Goal: Task Accomplishment & Management: Complete application form

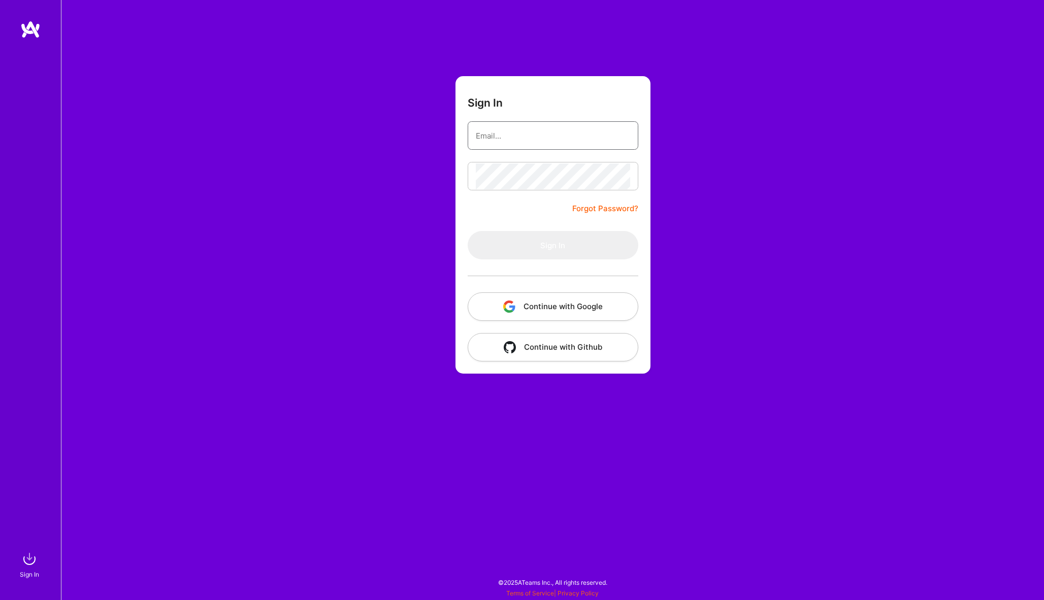
type input "[EMAIL_ADDRESS][DOMAIN_NAME]"
click at [552, 245] on button "Sign In" at bounding box center [553, 245] width 171 height 28
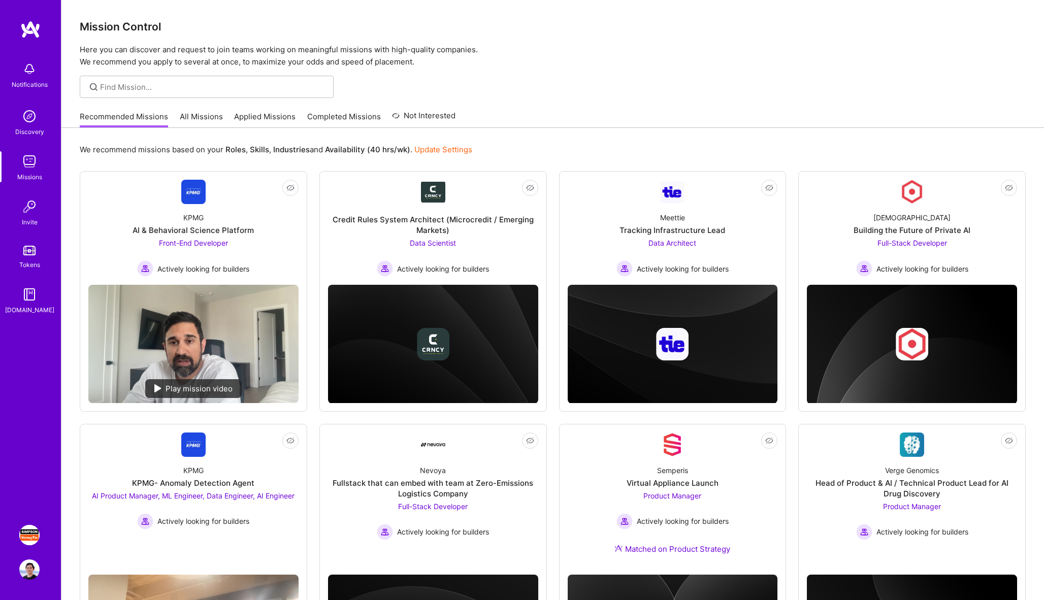
click at [25, 532] on img at bounding box center [29, 535] width 20 height 20
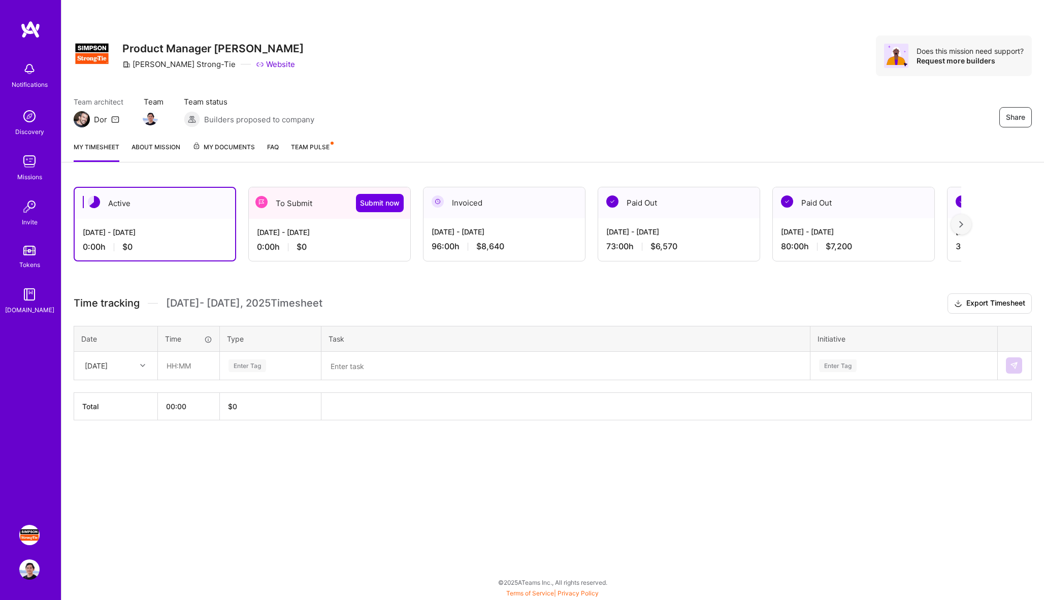
click at [299, 242] on span "$0" at bounding box center [302, 247] width 10 height 11
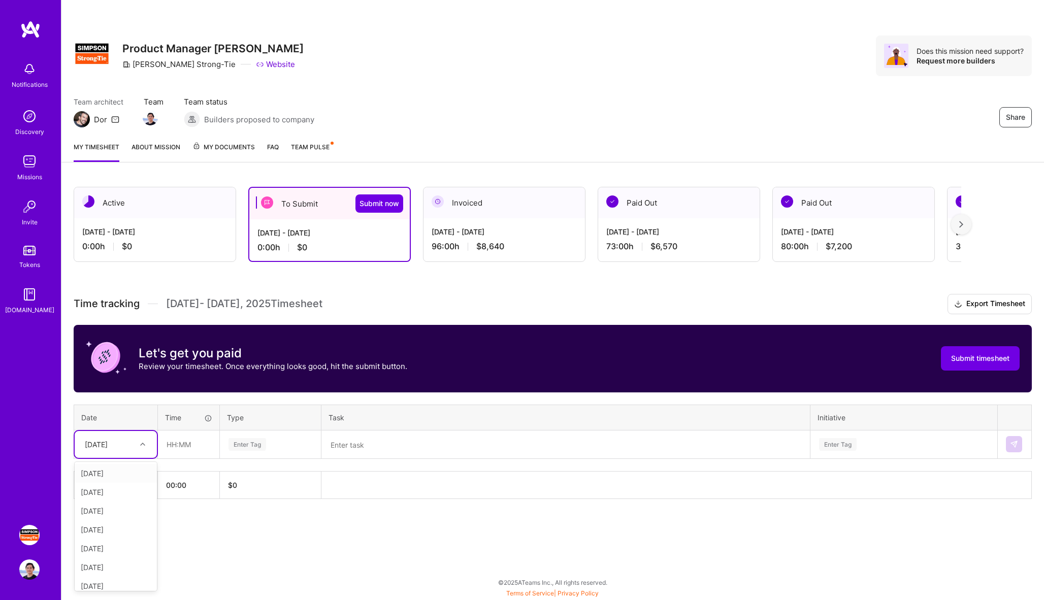
click at [138, 439] on div at bounding box center [144, 444] width 16 height 13
click at [117, 580] on div "[DATE]" at bounding box center [116, 579] width 82 height 19
click at [191, 450] on input "text" at bounding box center [188, 444] width 60 height 27
type input "08:00"
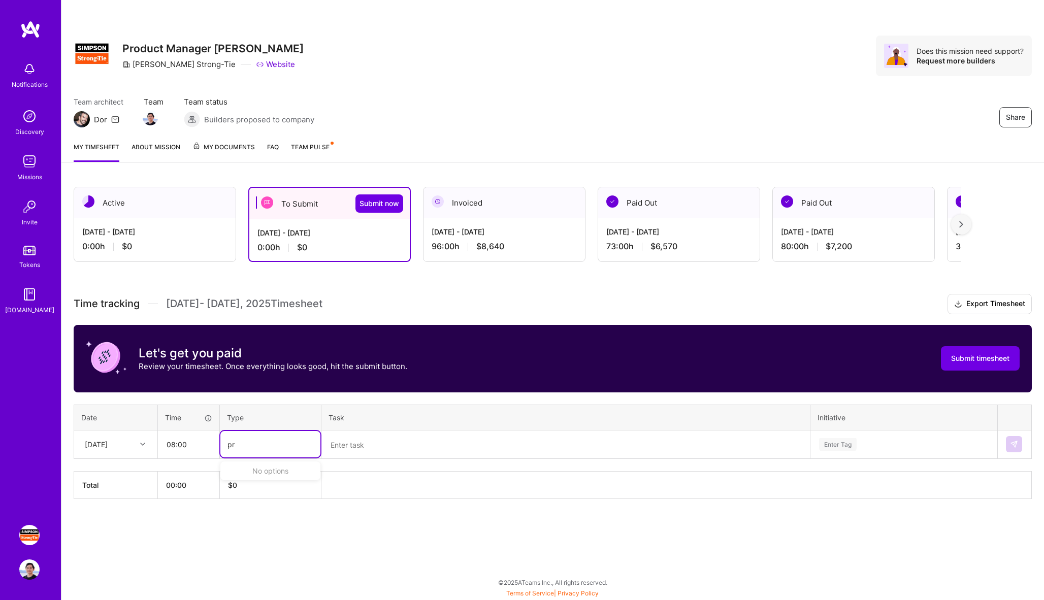
type input "p"
type input "other"
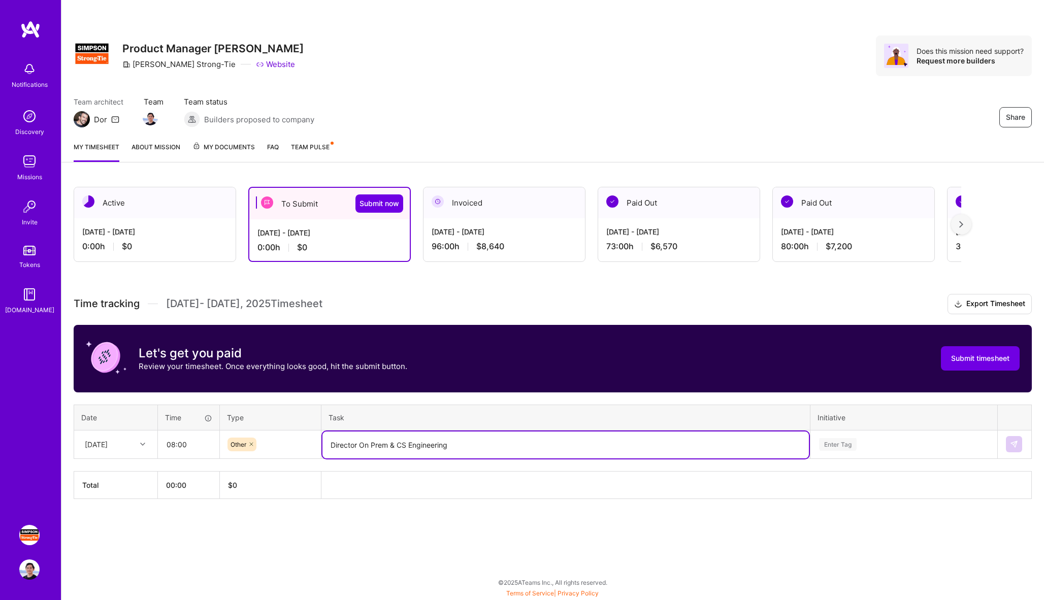
type textarea "Director On Prem & CS Engineering"
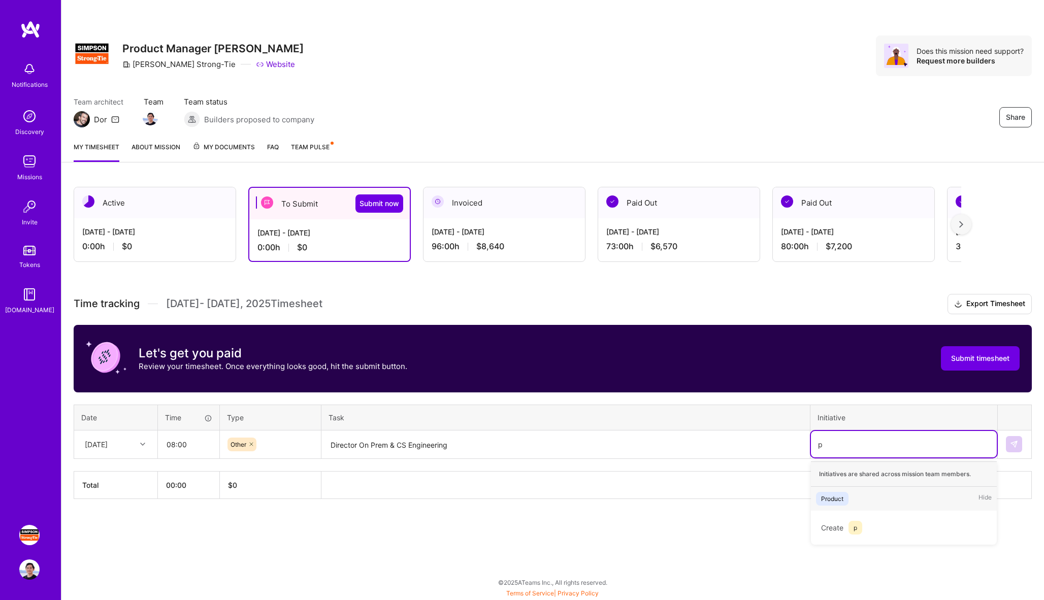
scroll to position [0, 0]
type input "prod"
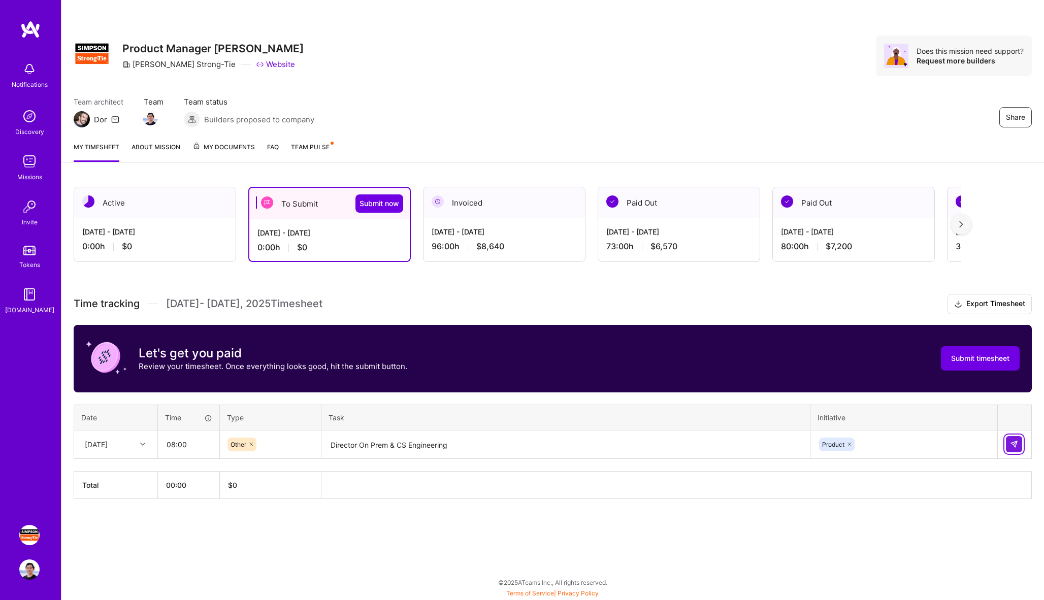
click at [1017, 449] on button at bounding box center [1014, 444] width 16 height 16
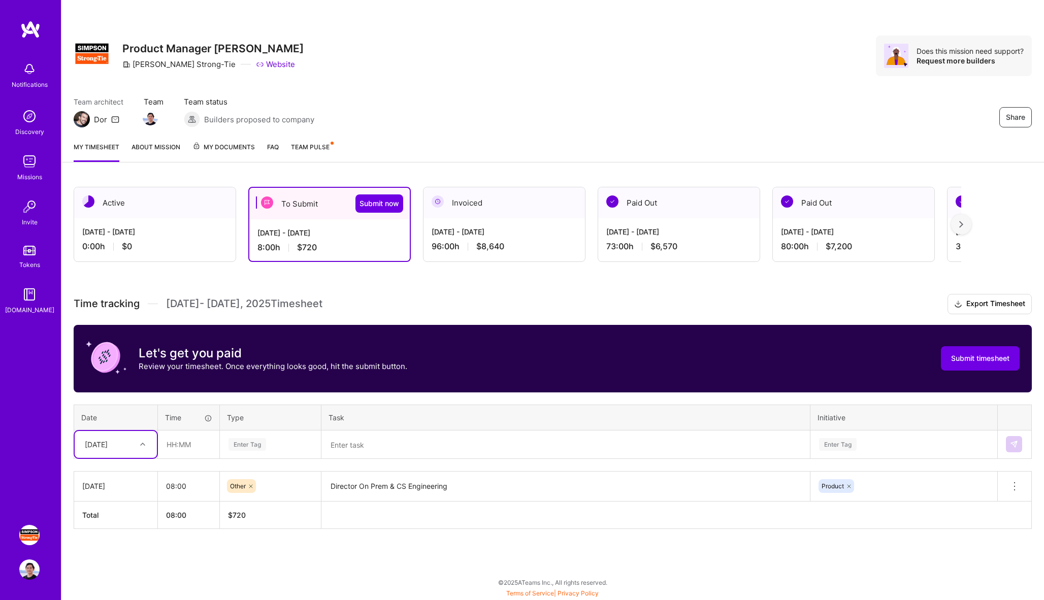
click at [146, 443] on div at bounding box center [144, 444] width 16 height 13
click at [117, 575] on div "[DATE]" at bounding box center [116, 579] width 82 height 19
type input "08:00"
type input "other"
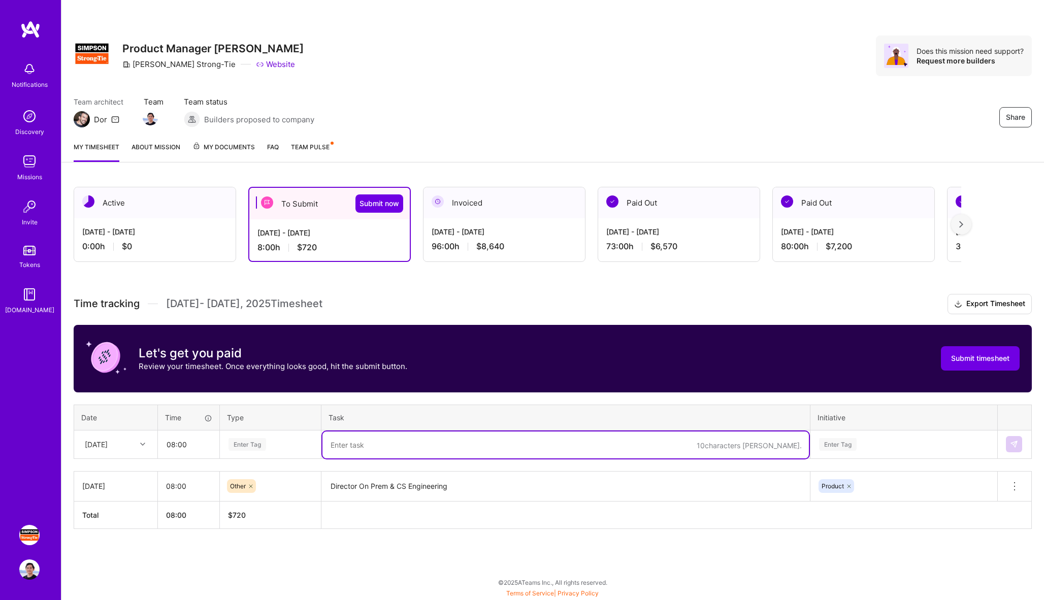
paste textarea "Director On Prem & CS Engineering"
type textarea "Director On Prem & CS Engineering"
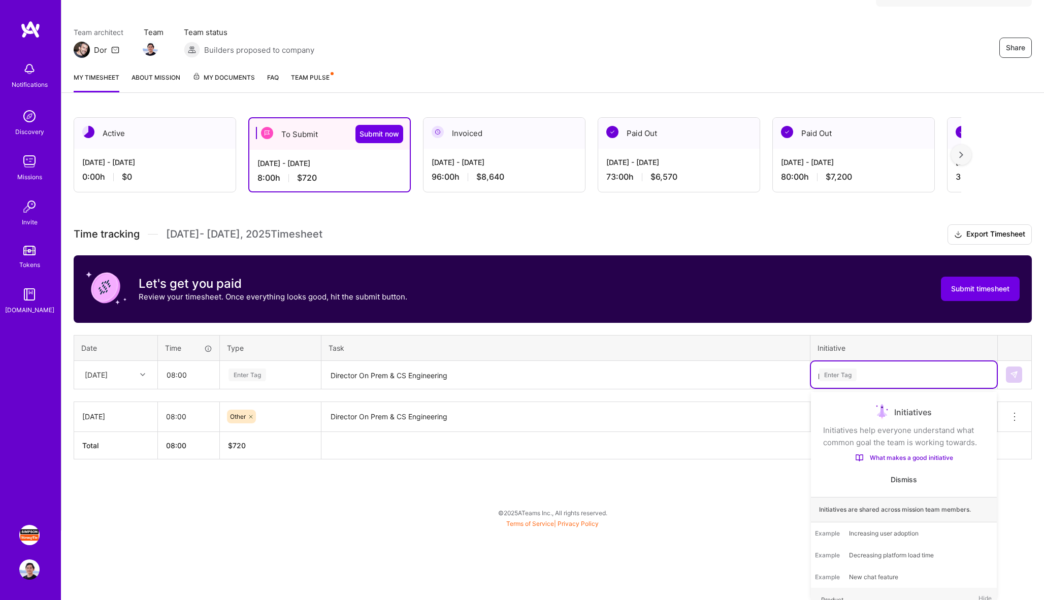
scroll to position [0, 0]
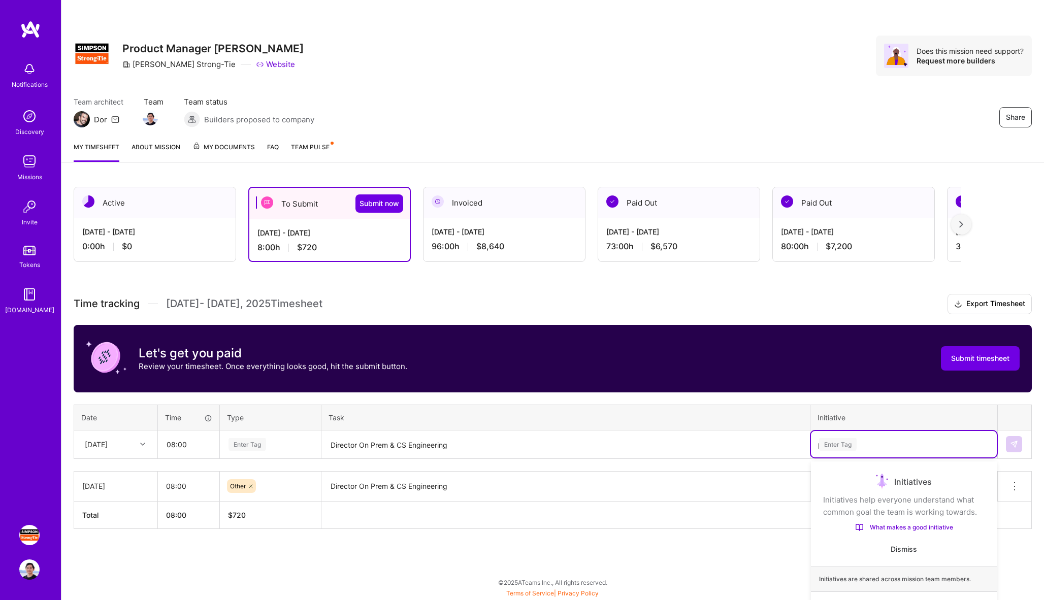
type input "pro"
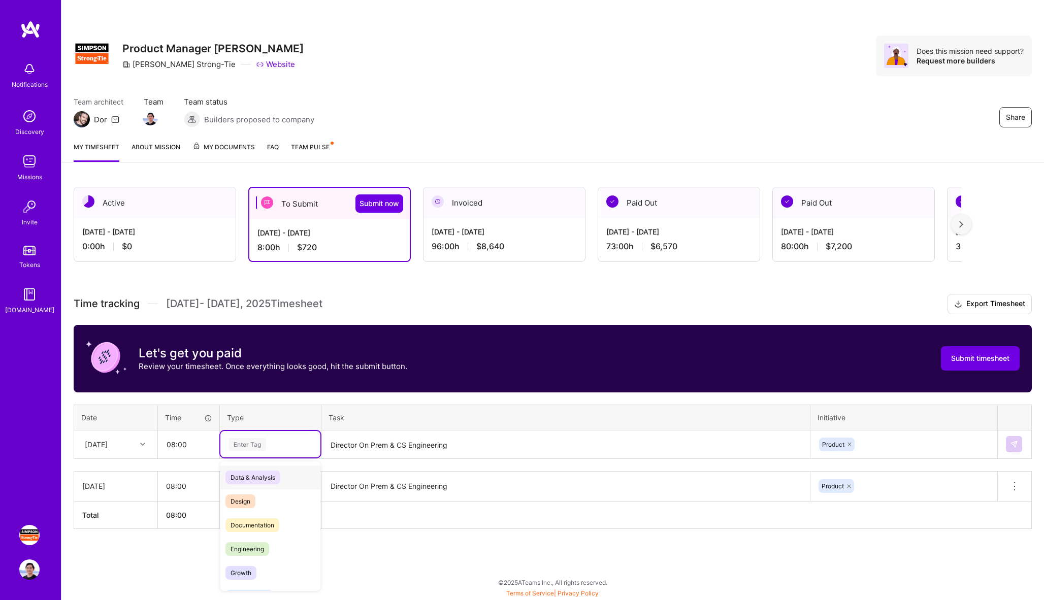
click at [282, 443] on div "Enter Tag" at bounding box center [270, 444] width 86 height 13
type input "other"
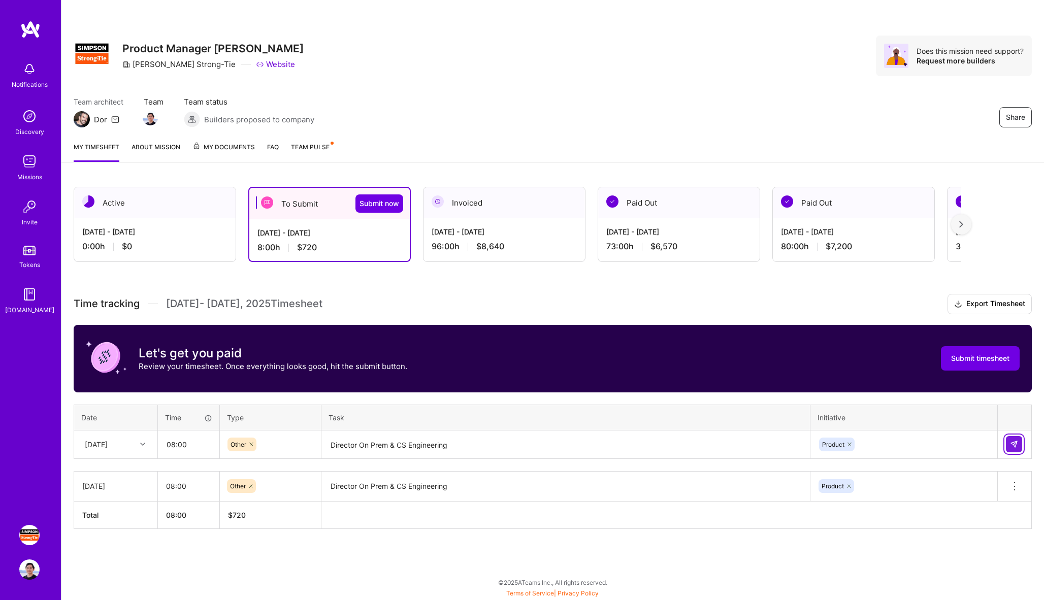
click at [1015, 443] on img at bounding box center [1014, 444] width 8 height 8
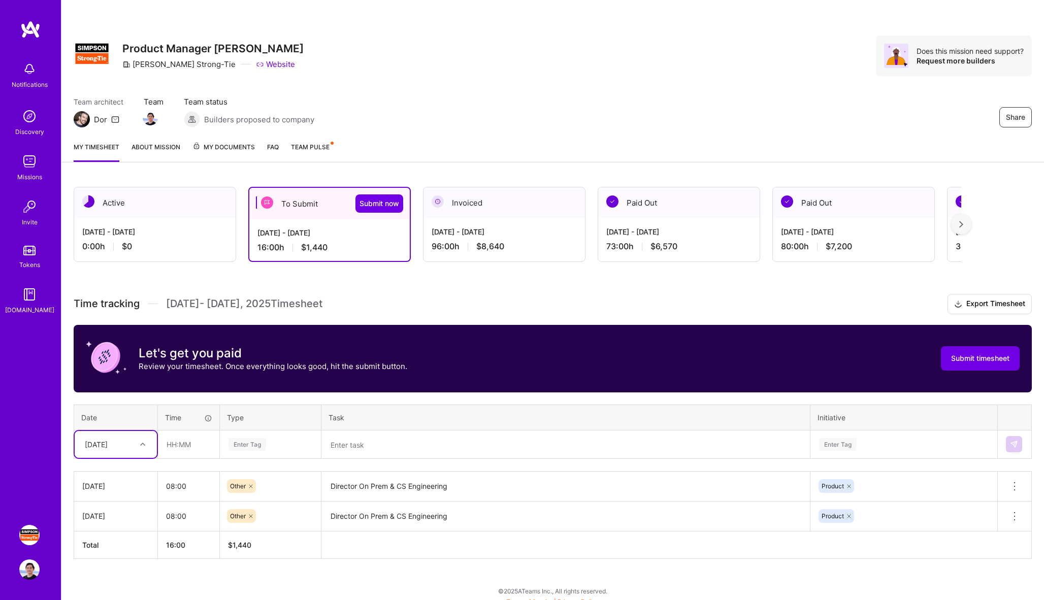
click at [137, 447] on div "[DATE]" at bounding box center [116, 444] width 82 height 27
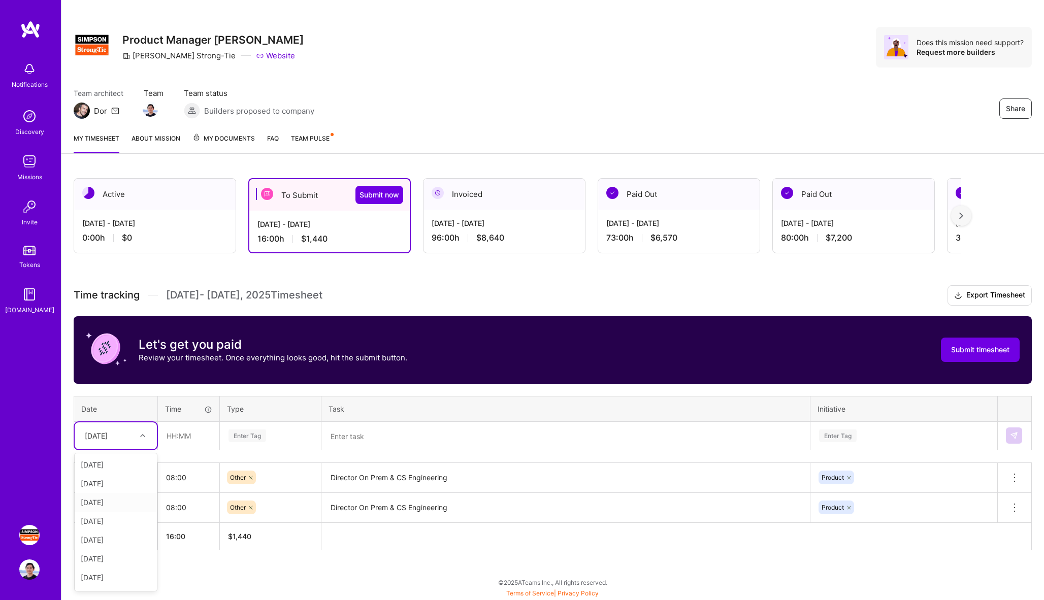
scroll to position [129, 0]
click at [117, 564] on div "[DATE]" at bounding box center [116, 560] width 82 height 19
click at [188, 435] on input "text" at bounding box center [188, 435] width 60 height 27
type input "08:00"
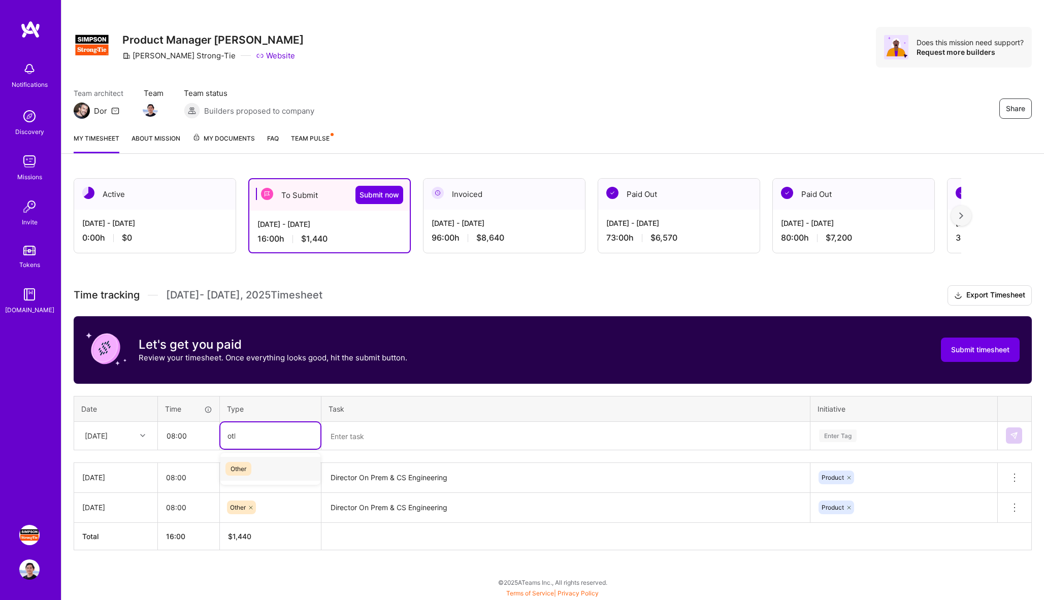
type input "other"
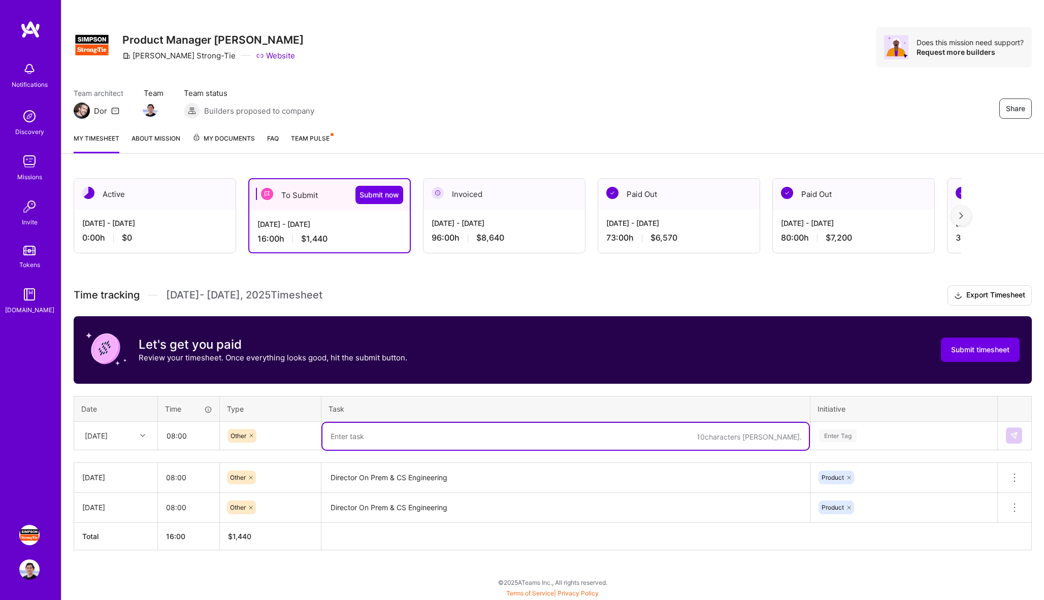
paste textarea "Director On Prem & CS Engineering"
type textarea "Director On Prem & CS Engineering"
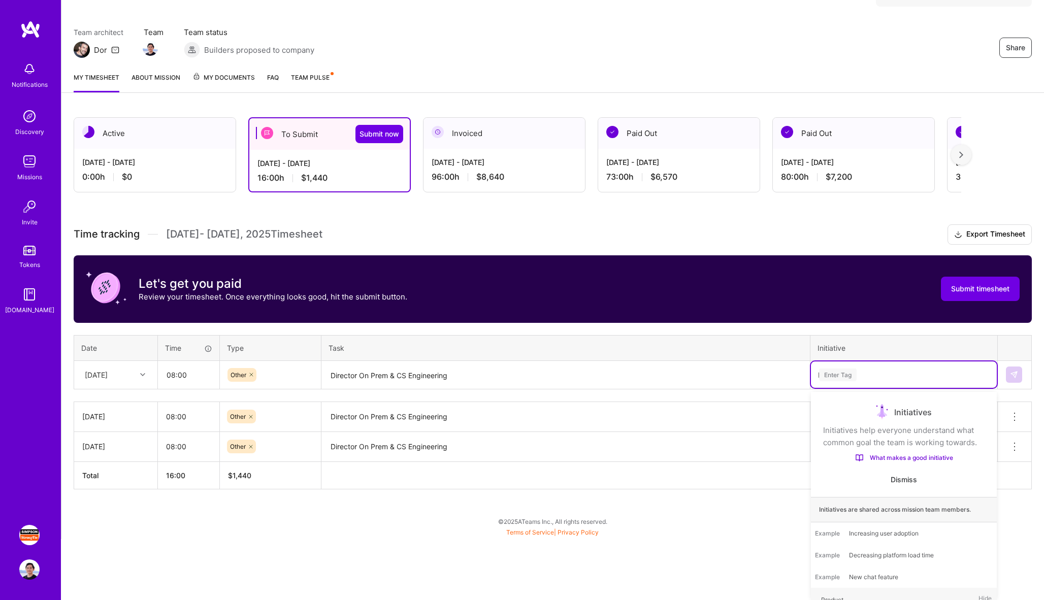
scroll to position [9, 0]
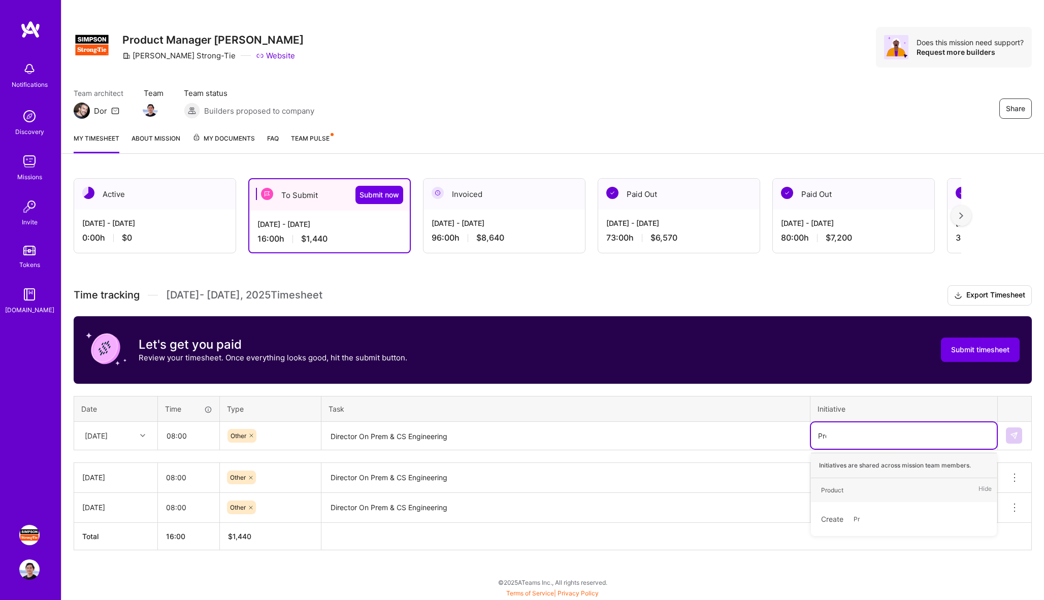
type input "Prod"
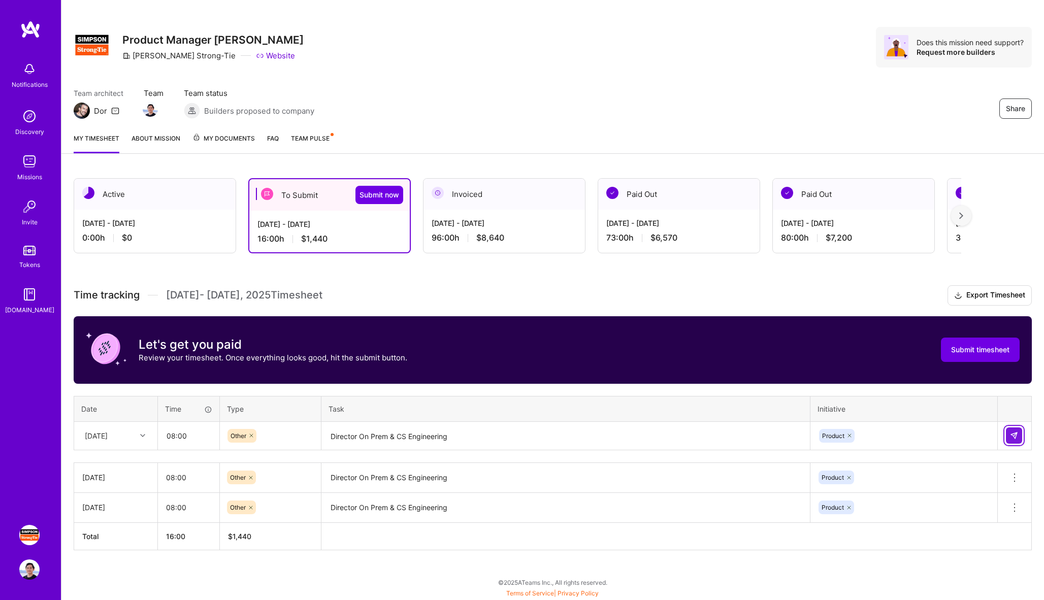
click at [1011, 435] on img at bounding box center [1014, 436] width 8 height 8
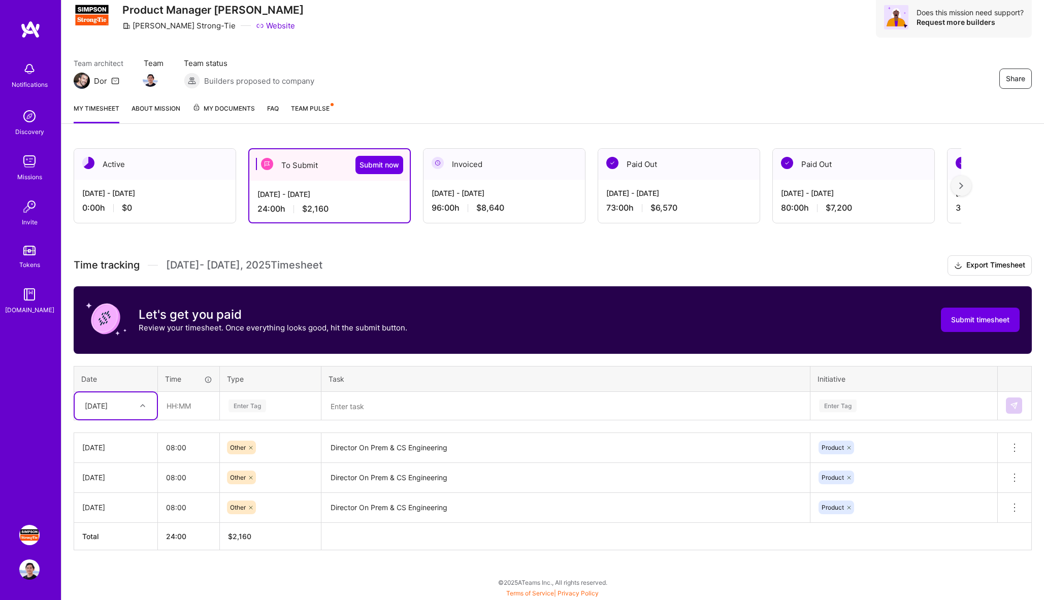
scroll to position [39, 0]
click at [146, 407] on div at bounding box center [144, 405] width 16 height 13
click at [125, 522] on div "[DATE]" at bounding box center [116, 526] width 82 height 19
click at [198, 406] on input "text" at bounding box center [188, 405] width 60 height 27
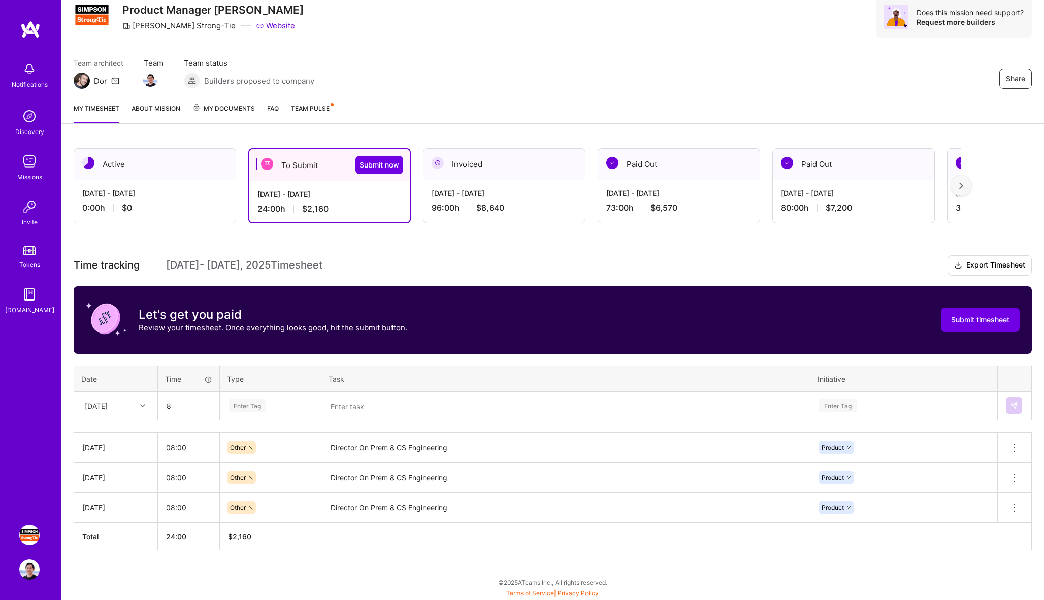
type input "08:00"
type input "Other"
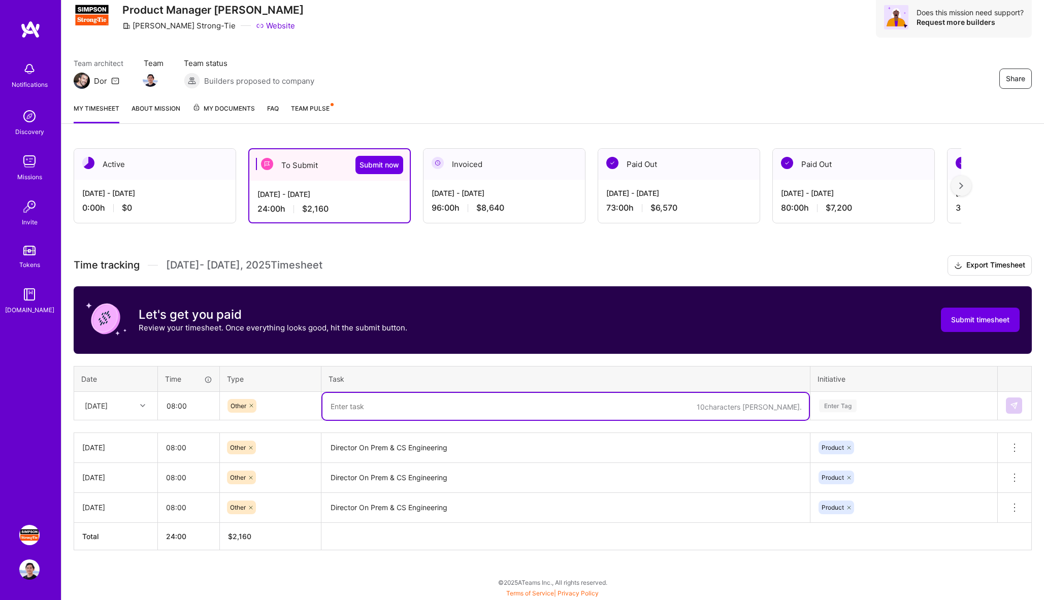
paste textarea "Director On Prem & CS Engineering"
type textarea "Director On Prem & CS Engineering"
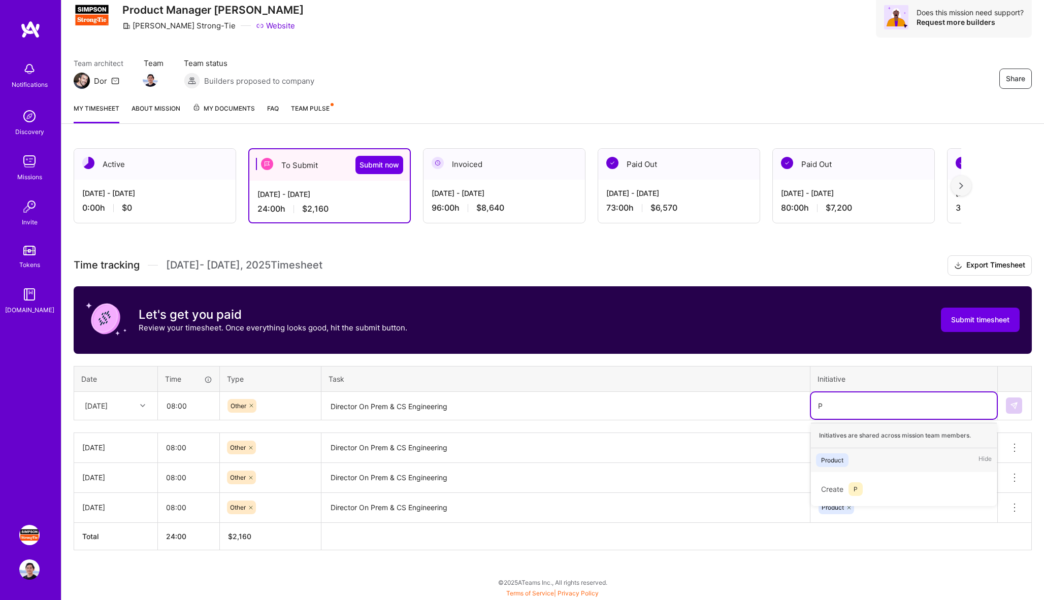
scroll to position [39, 0]
type input "Produc"
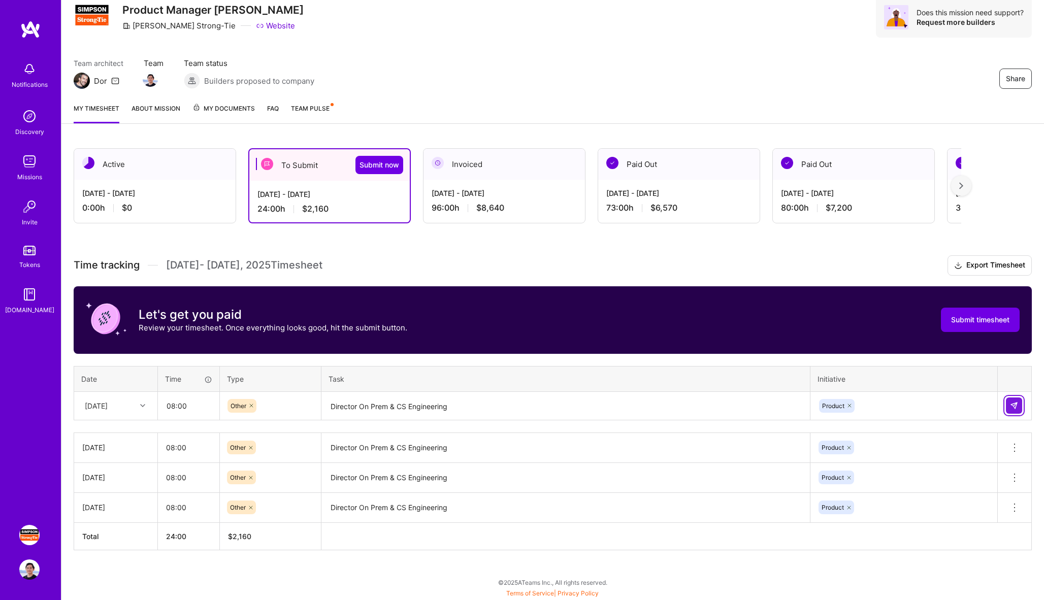
click at [1009, 403] on button at bounding box center [1014, 406] width 16 height 16
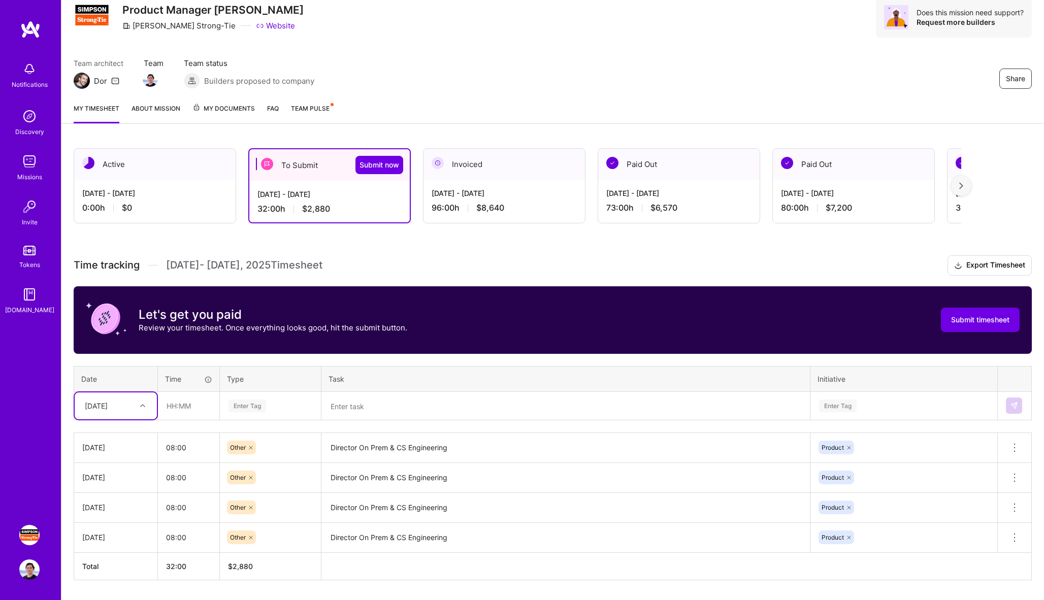
click at [126, 407] on div "[DATE]" at bounding box center [108, 406] width 56 height 17
click at [115, 508] on div "[DATE]" at bounding box center [116, 508] width 82 height 19
click at [190, 403] on input "text" at bounding box center [188, 405] width 60 height 27
type input "08:00"
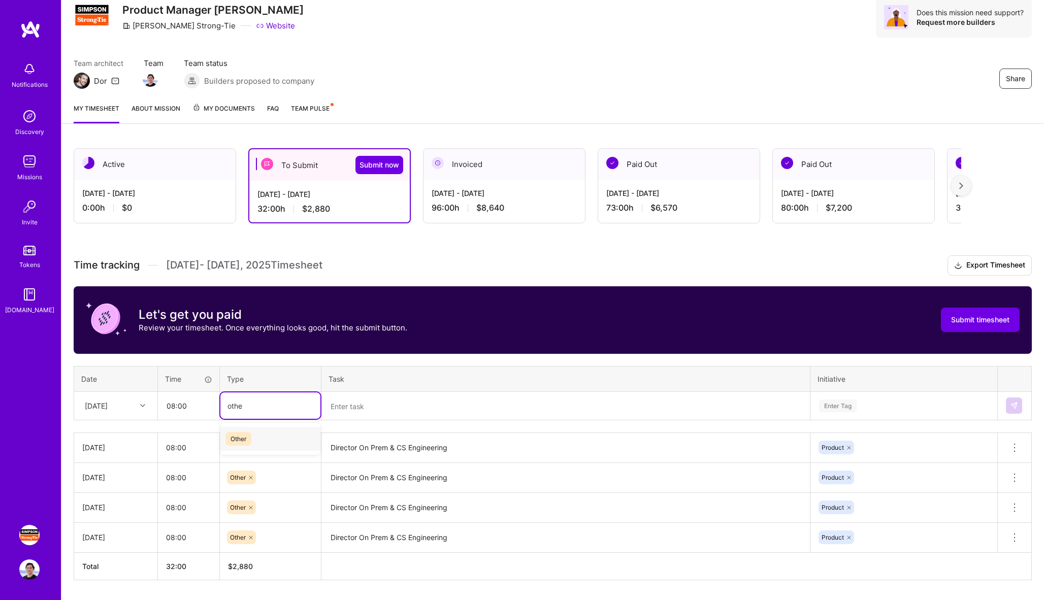
type input "other"
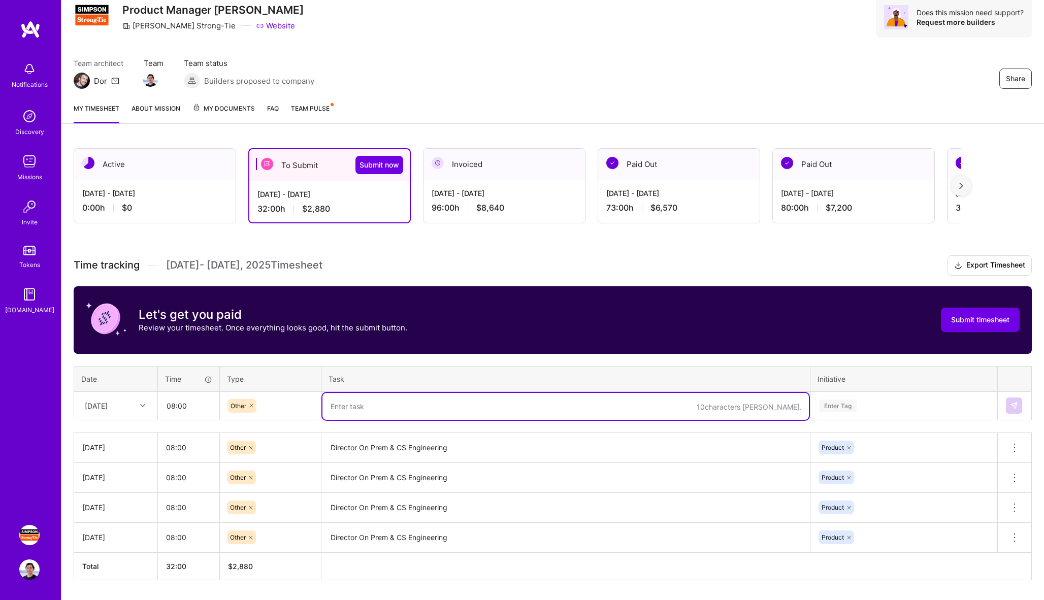
paste textarea "Director On Prem & CS Engineering"
type textarea "Director On Prem & CS Engineering"
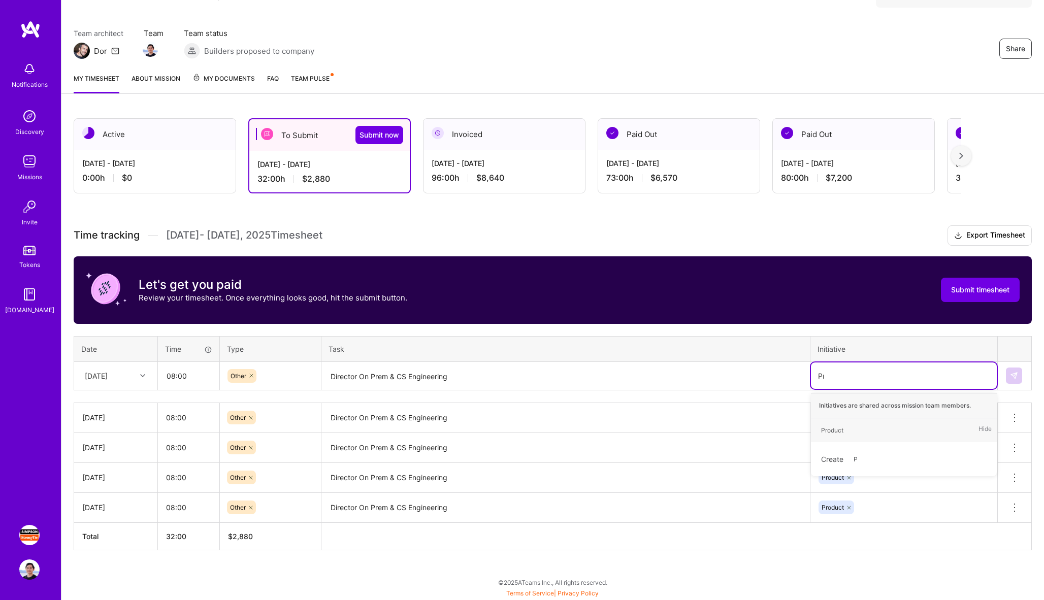
scroll to position [69, 0]
type input "Product"
click at [1010, 375] on img at bounding box center [1014, 376] width 8 height 8
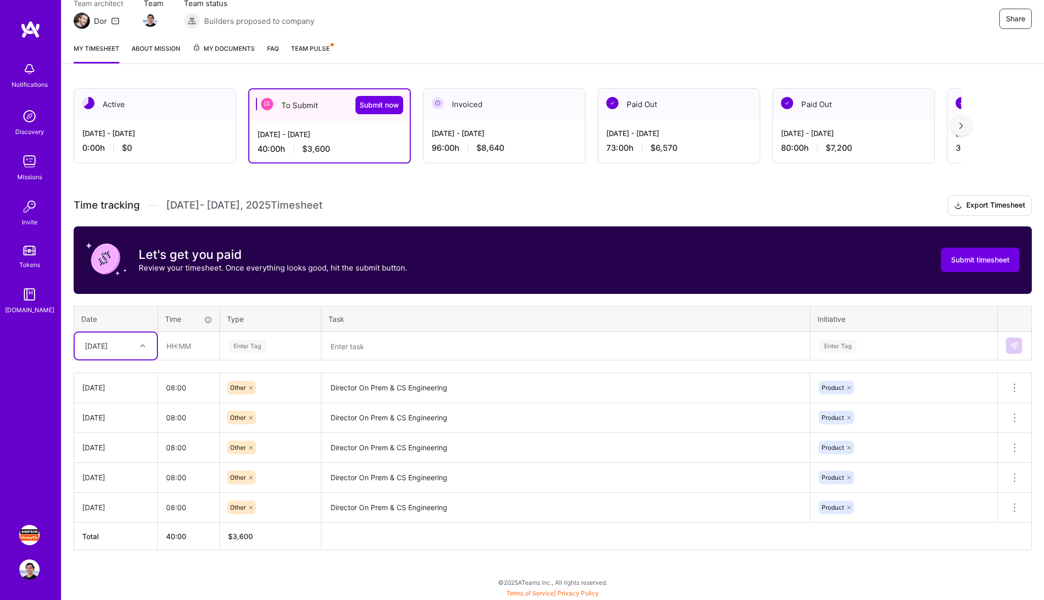
scroll to position [98, 0]
click at [147, 344] on div at bounding box center [144, 345] width 16 height 13
click at [118, 464] on div "[DATE]" at bounding box center [116, 466] width 82 height 19
click at [185, 352] on input "text" at bounding box center [188, 346] width 60 height 27
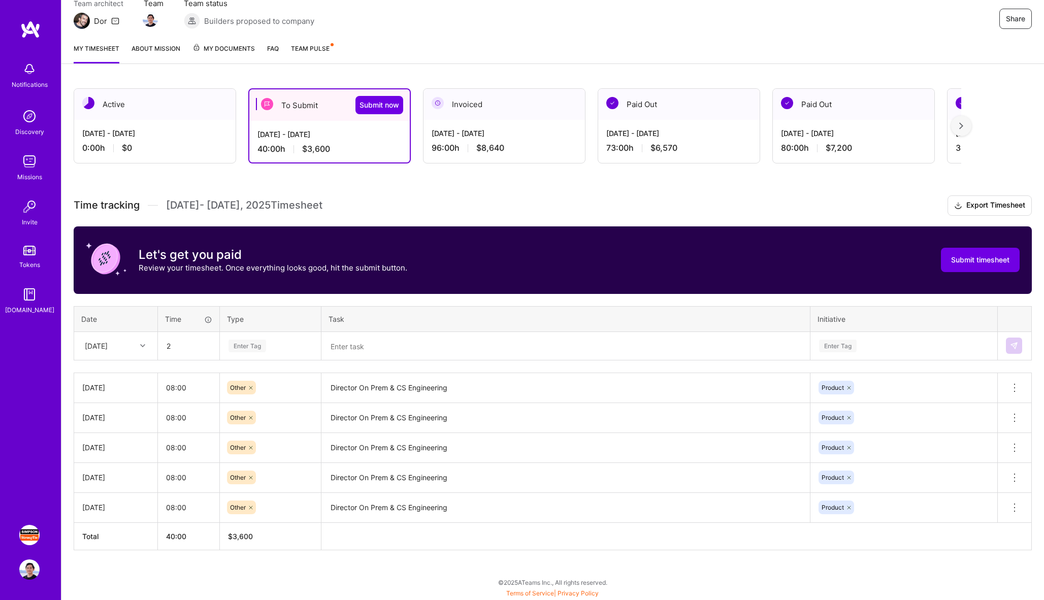
type input "02:00"
type input "Other"
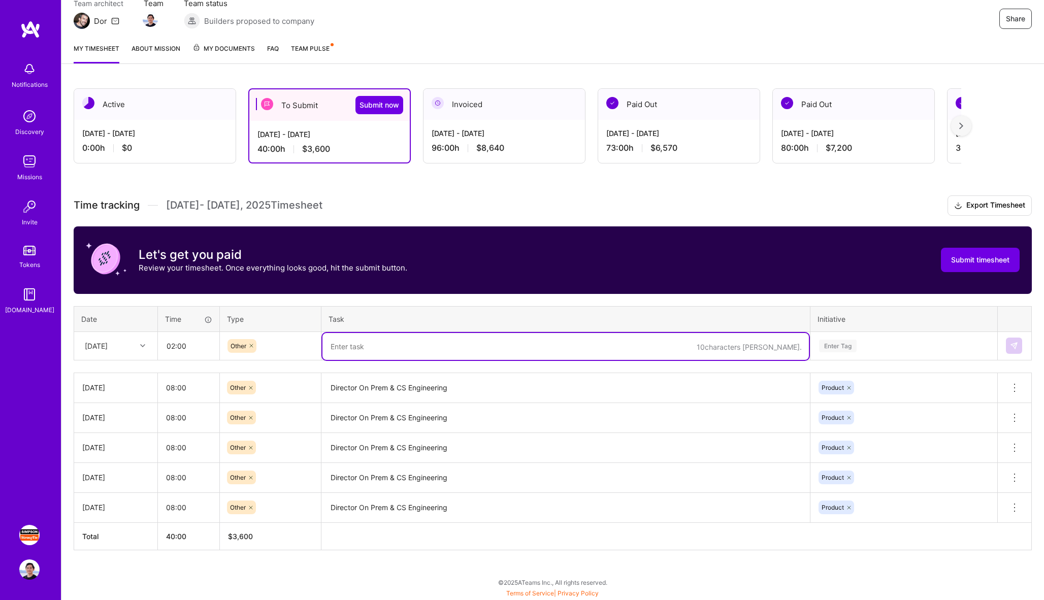
paste textarea "Director On Prem & CS Engineering"
type textarea "Director On Prem & CS Engineering"
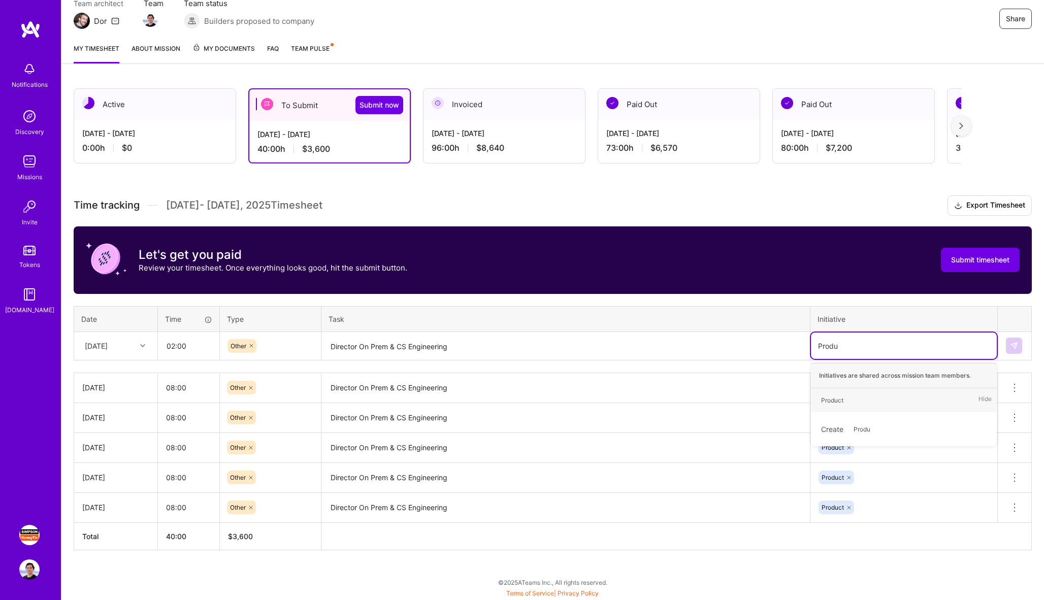
type input "Produc"
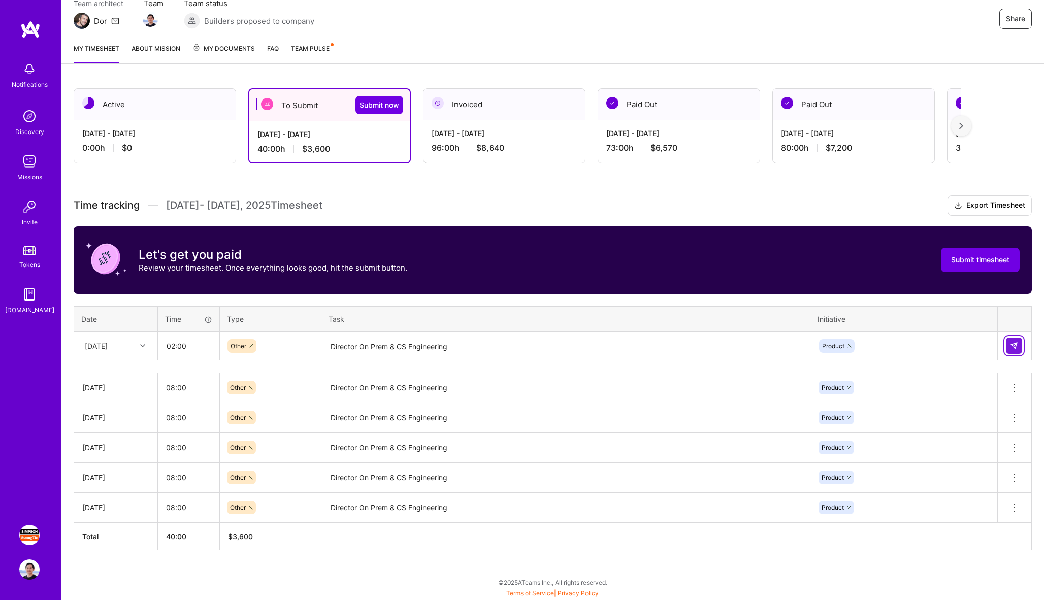
click at [1016, 346] on img at bounding box center [1014, 346] width 8 height 8
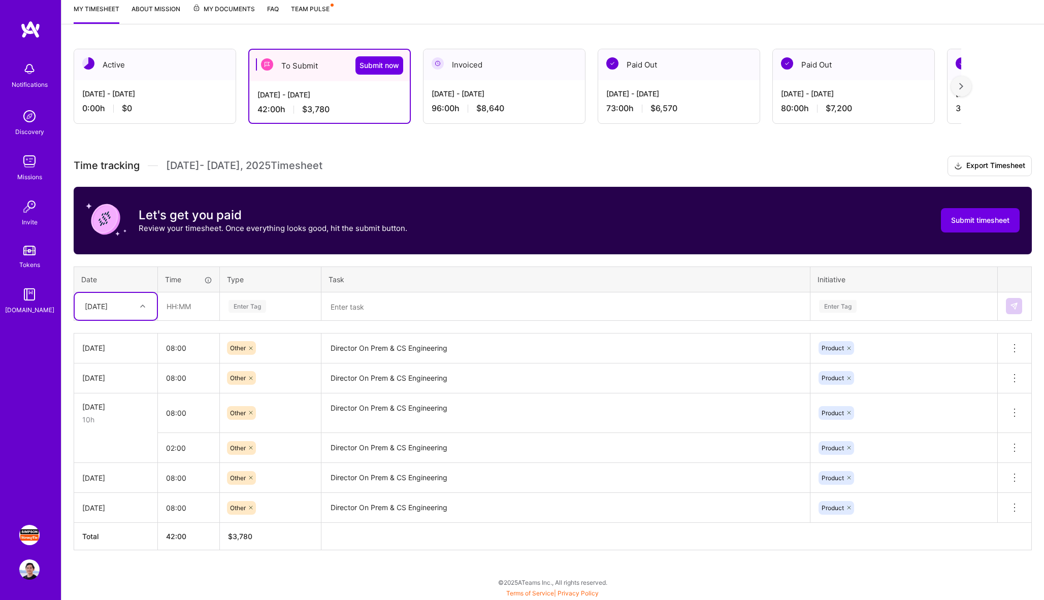
scroll to position [138, 0]
click at [1017, 444] on icon at bounding box center [1014, 448] width 12 height 12
click at [998, 463] on button "Delete row" at bounding box center [989, 465] width 53 height 25
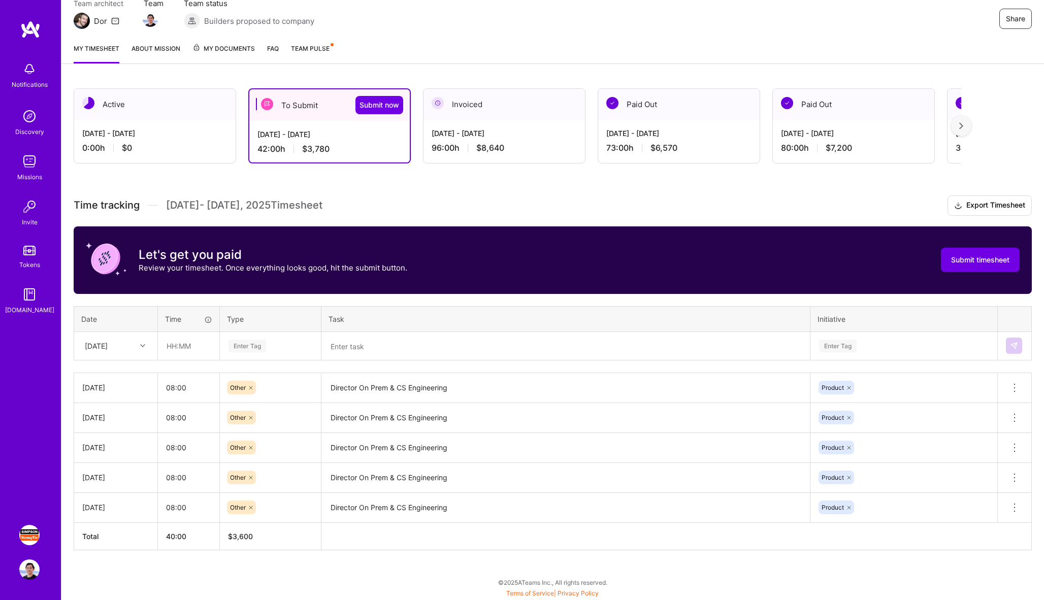
scroll to position [98, 0]
click at [138, 346] on div at bounding box center [144, 345] width 16 height 13
click at [106, 471] on div "[DATE]" at bounding box center [116, 468] width 82 height 19
click at [192, 347] on input "text" at bounding box center [188, 346] width 60 height 27
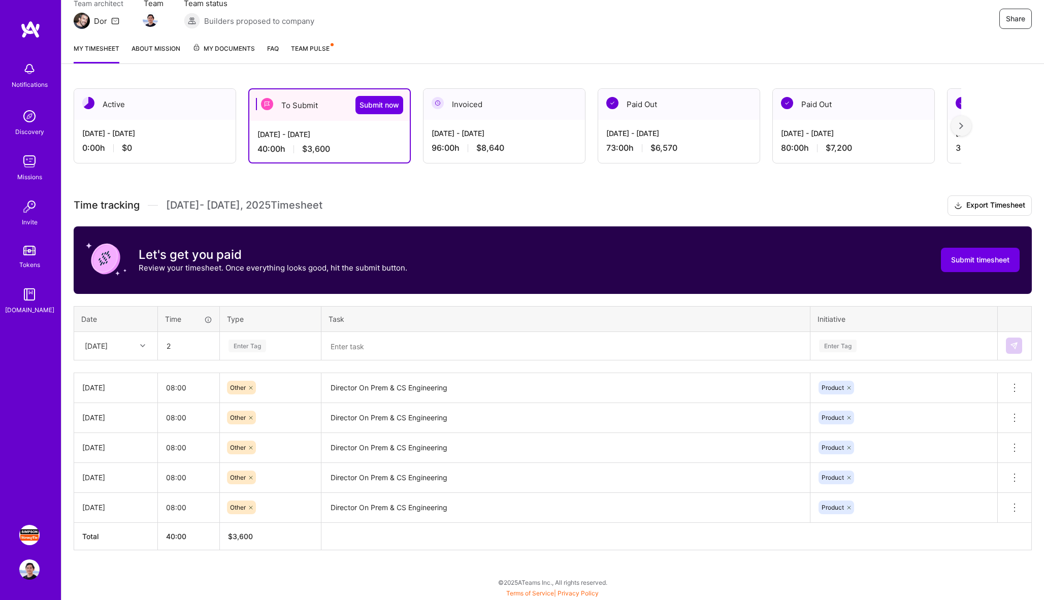
type input "02:00"
type input "Other"
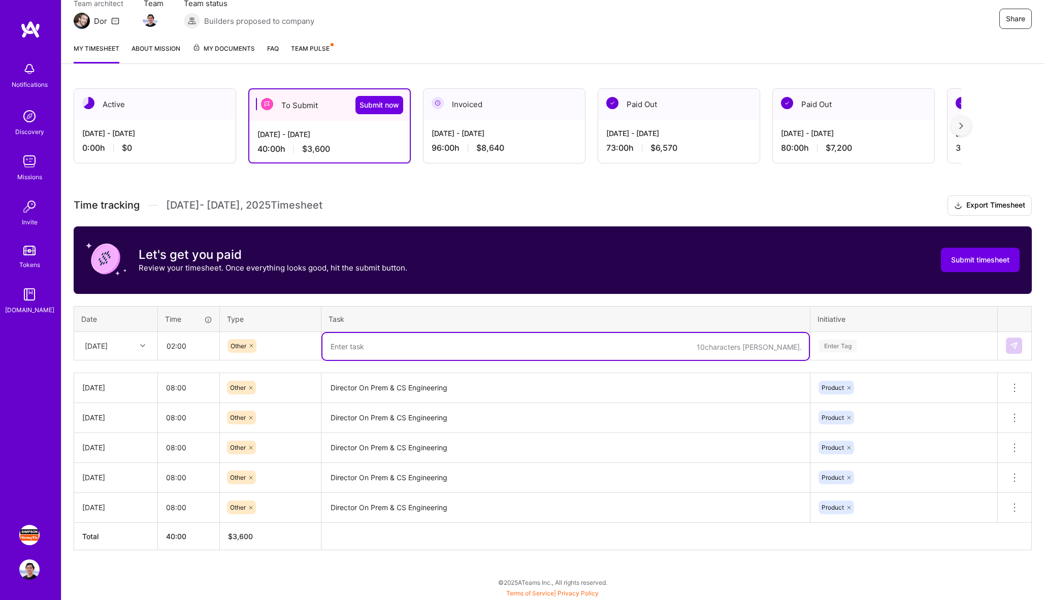
paste textarea "Director On Prem & CS Engineering"
type textarea "Director On Prem & CS Engineering"
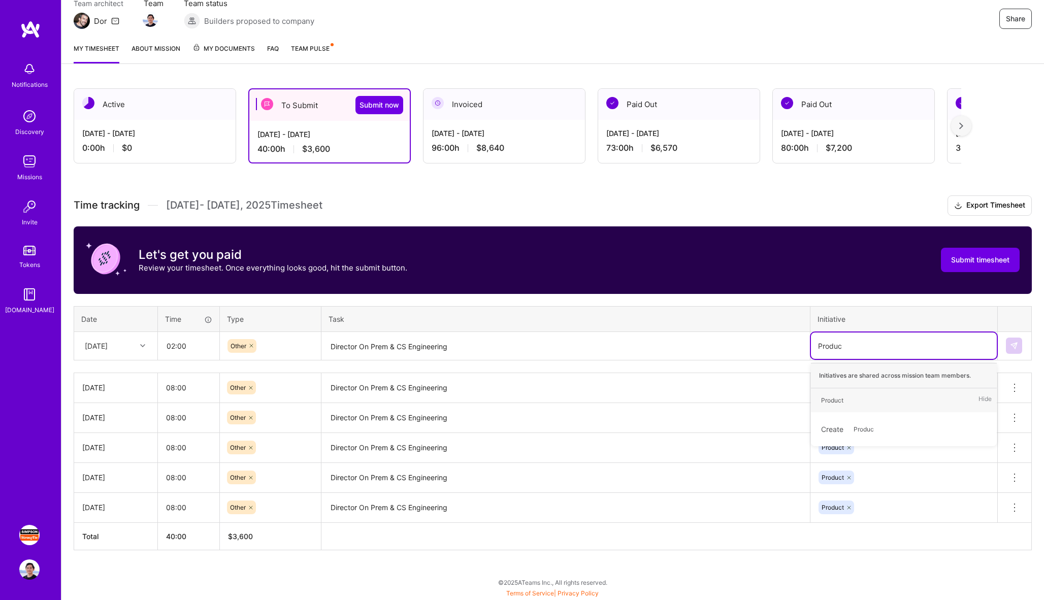
type input "Product"
click at [1011, 347] on img at bounding box center [1014, 346] width 8 height 8
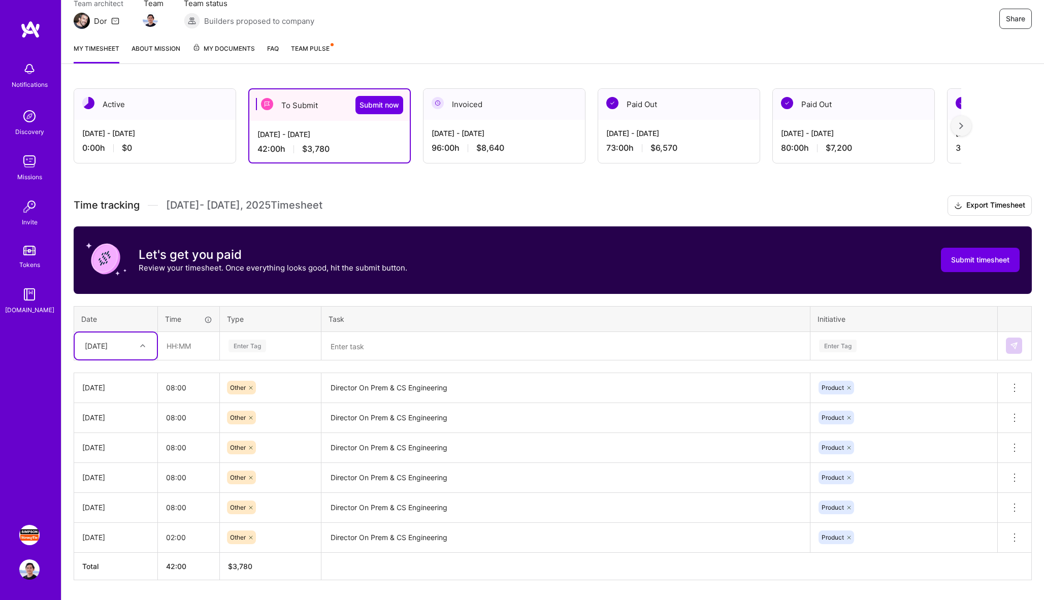
click at [133, 344] on div "[DATE]" at bounding box center [108, 346] width 56 height 17
click at [111, 376] on div "[DATE]" at bounding box center [116, 375] width 82 height 19
type input "08:00"
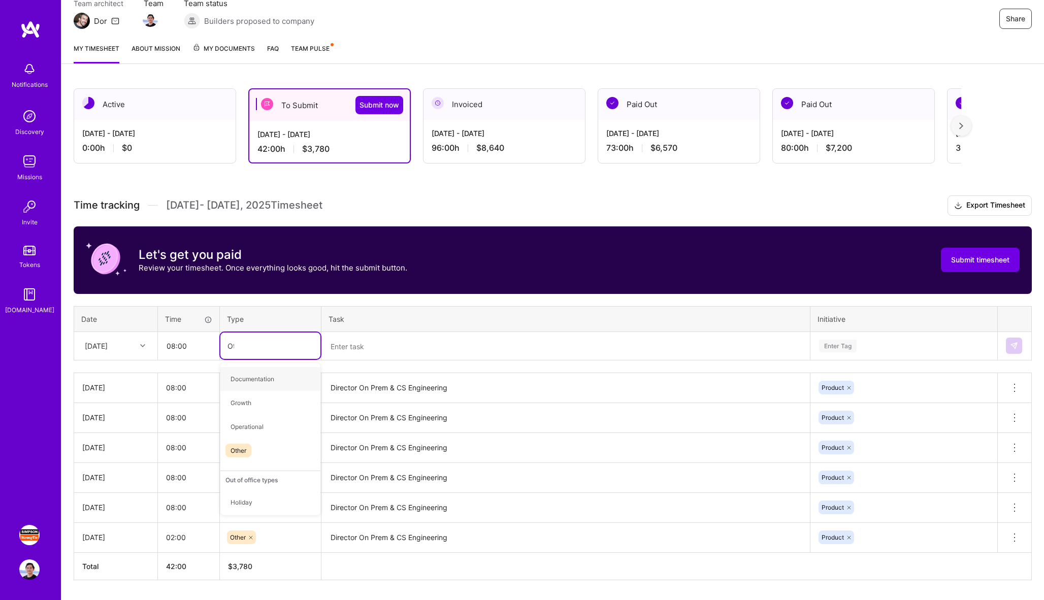
type input "Other"
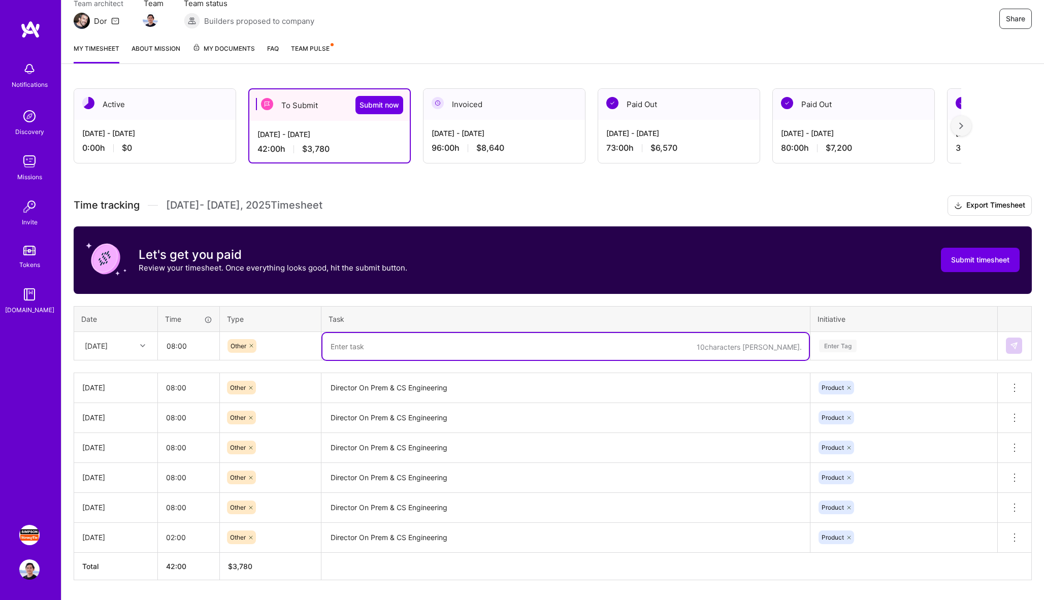
paste textarea "Director On Prem & CS Engineering"
type textarea "Director On Prem & CS Engineering"
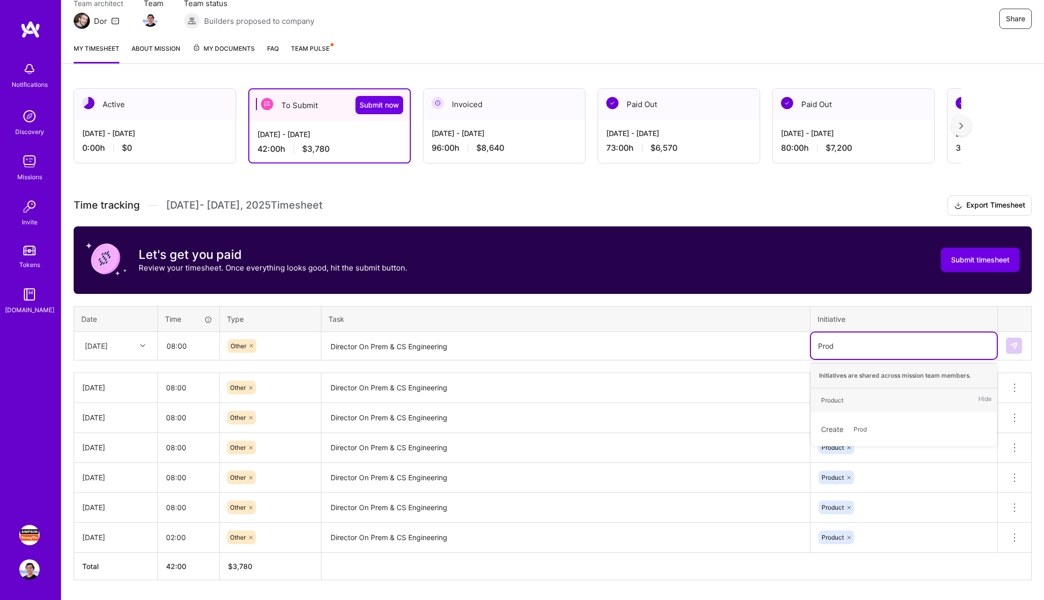
type input "Produ"
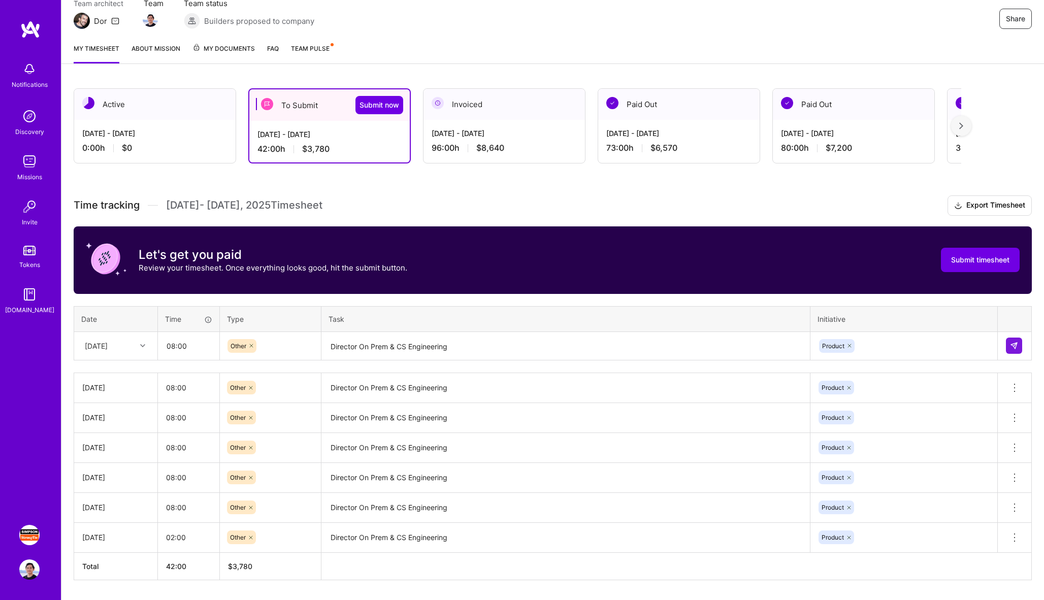
drag, startPoint x: 637, startPoint y: 300, endPoint x: 991, endPoint y: 300, distance: 353.9
click at [963, 300] on div "Time tracking [DATE] - [DATE] Timesheet Export Timesheet Let's get you paid Rev…" at bounding box center [553, 387] width 958 height 385
click at [1015, 339] on button at bounding box center [1014, 346] width 16 height 16
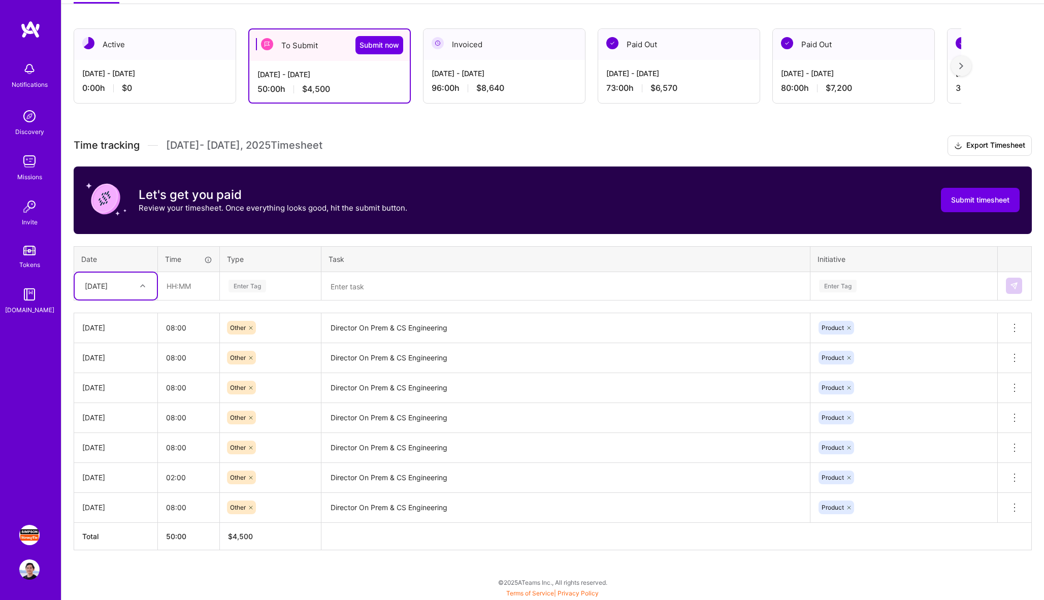
scroll to position [158, 0]
click at [130, 292] on div "[DATE]" at bounding box center [108, 286] width 56 height 17
click at [118, 352] on div "[DATE]" at bounding box center [116, 352] width 82 height 19
type input "03:00"
type input "Other"
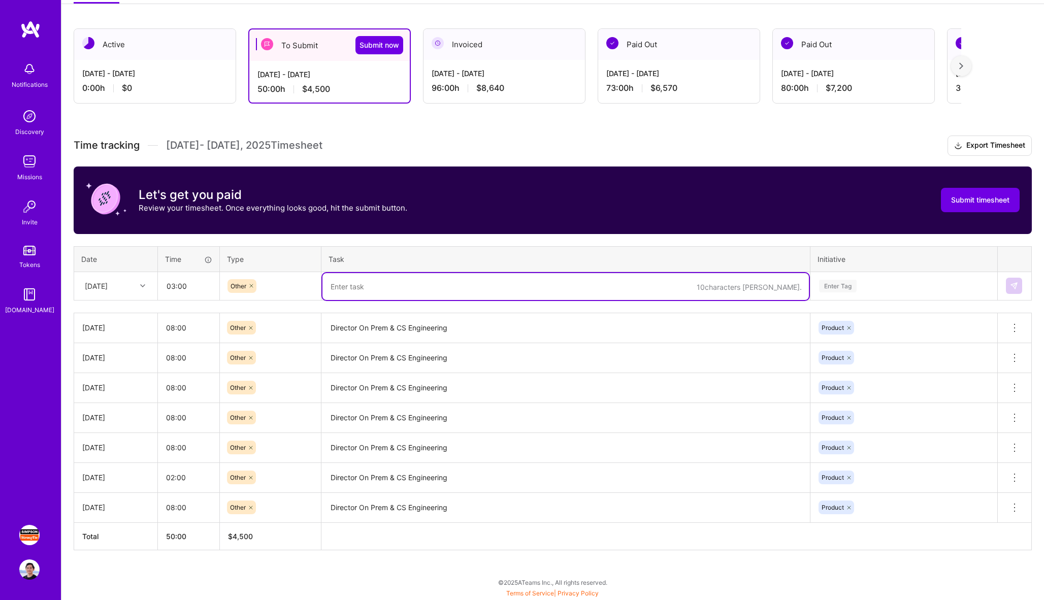
paste textarea "Director On Prem & CS Engineering"
type textarea "Director On Prem & CS Engineering"
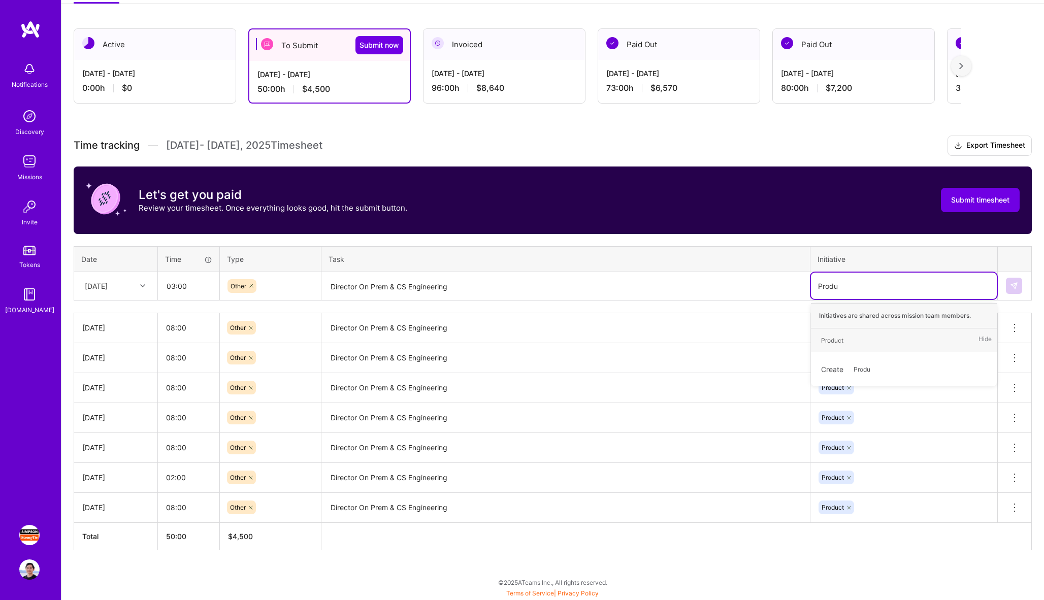
type input "Produc"
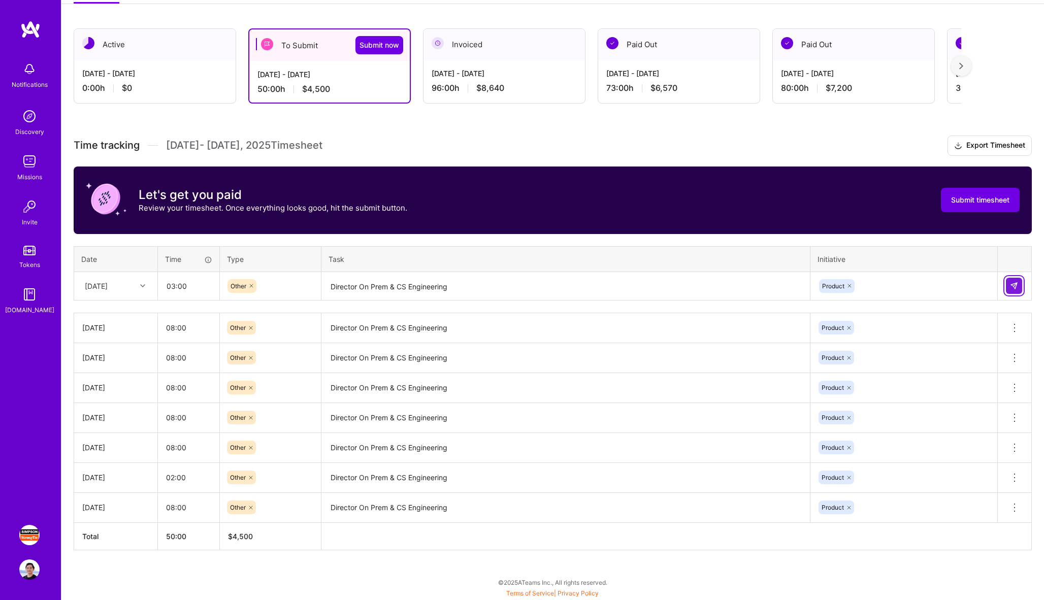
click at [1018, 290] on button at bounding box center [1014, 286] width 16 height 16
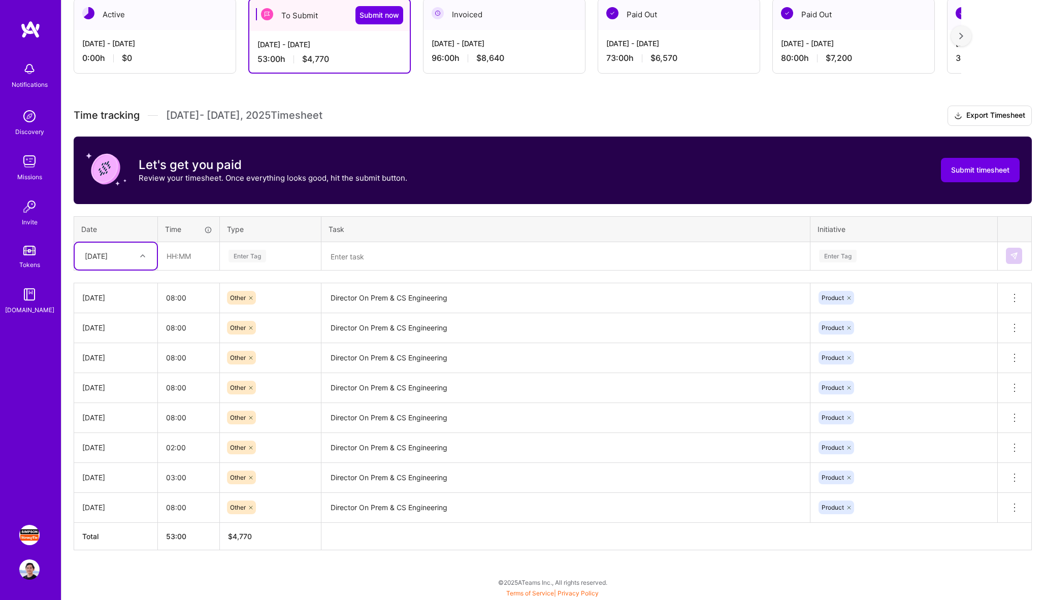
scroll to position [188, 0]
click at [136, 256] on div "[DATE]" at bounding box center [108, 256] width 56 height 17
click at [107, 399] on div "[DATE]" at bounding box center [116, 397] width 82 height 19
type input "08:00"
type input "Other"
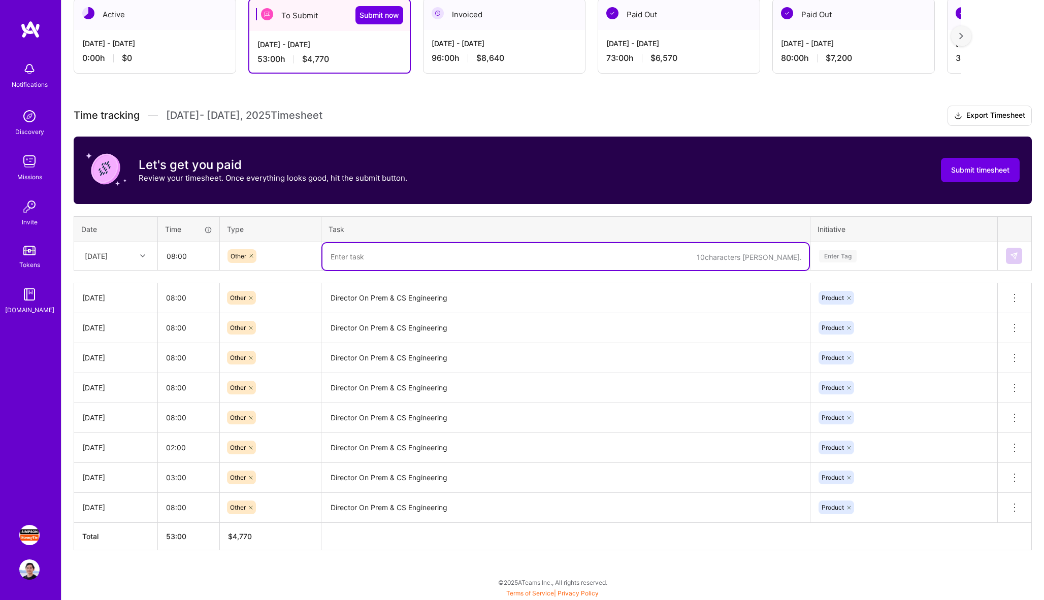
paste textarea "Director On Prem & CS Engineering"
type textarea "Director On Prem & CS Engineering"
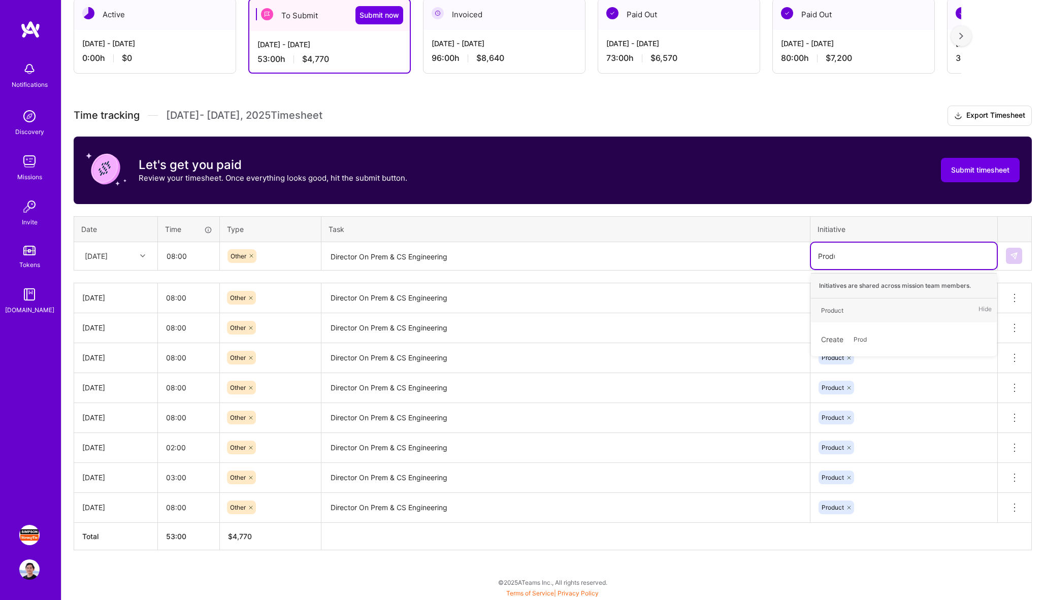
type input "Produc"
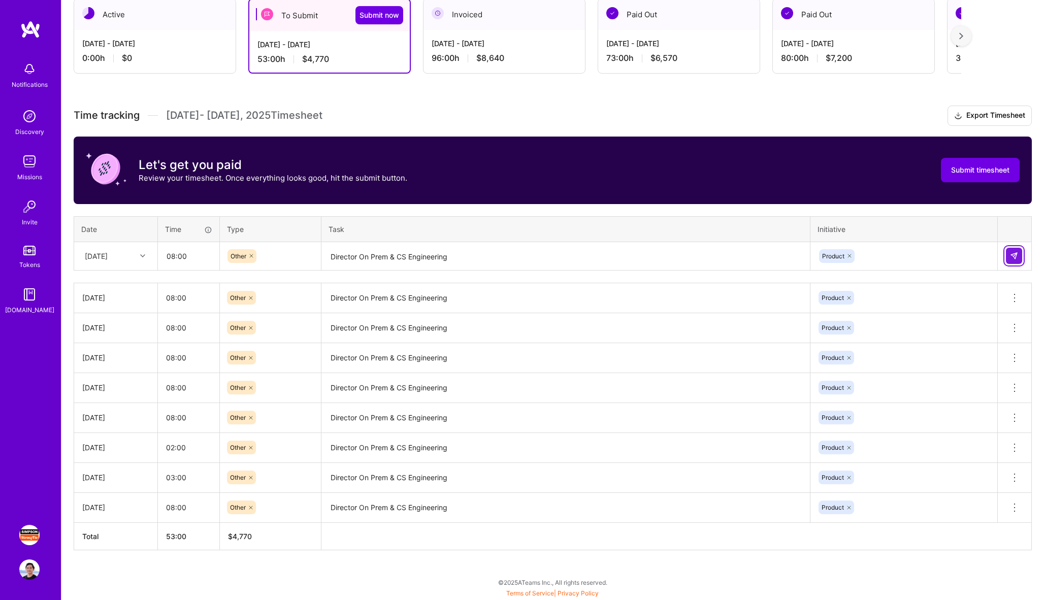
click at [1011, 253] on img at bounding box center [1014, 256] width 8 height 8
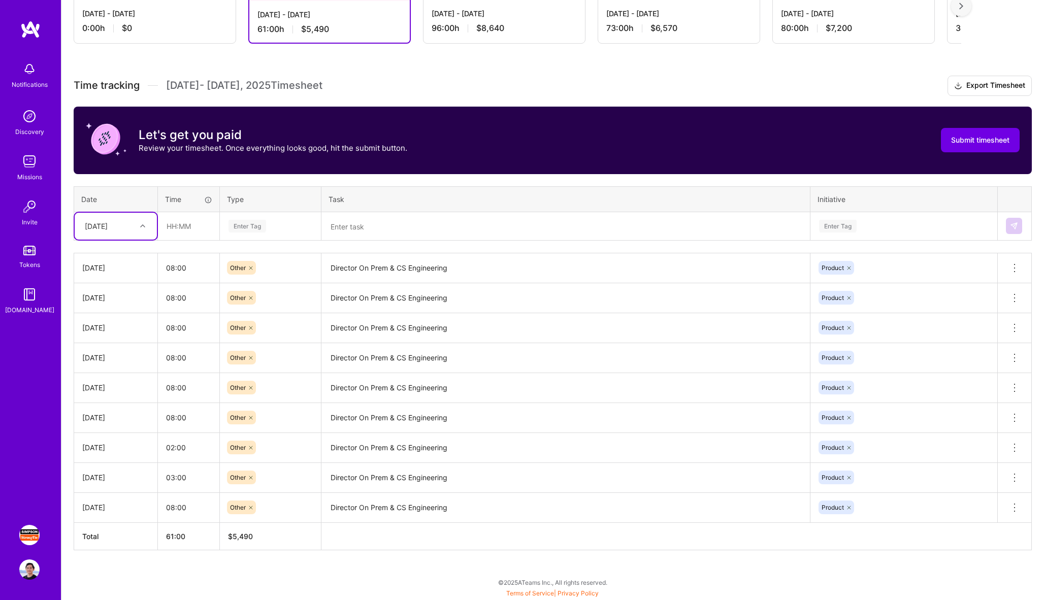
scroll to position [218, 0]
click at [143, 227] on icon at bounding box center [142, 225] width 5 height 5
click at [119, 348] on div "[DATE]" at bounding box center [116, 348] width 82 height 19
type input "04:00"
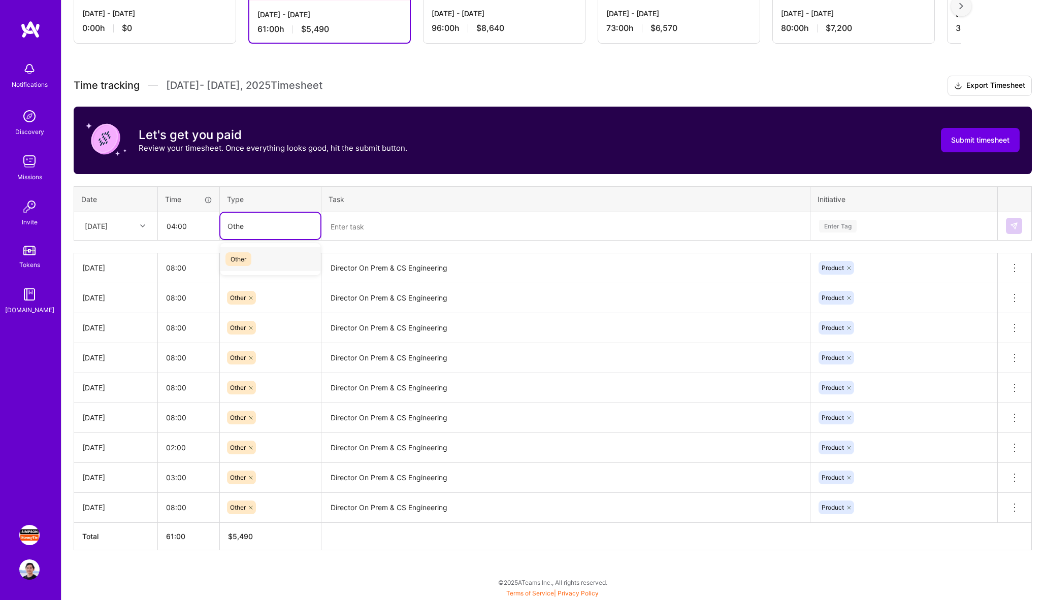
type input "Other"
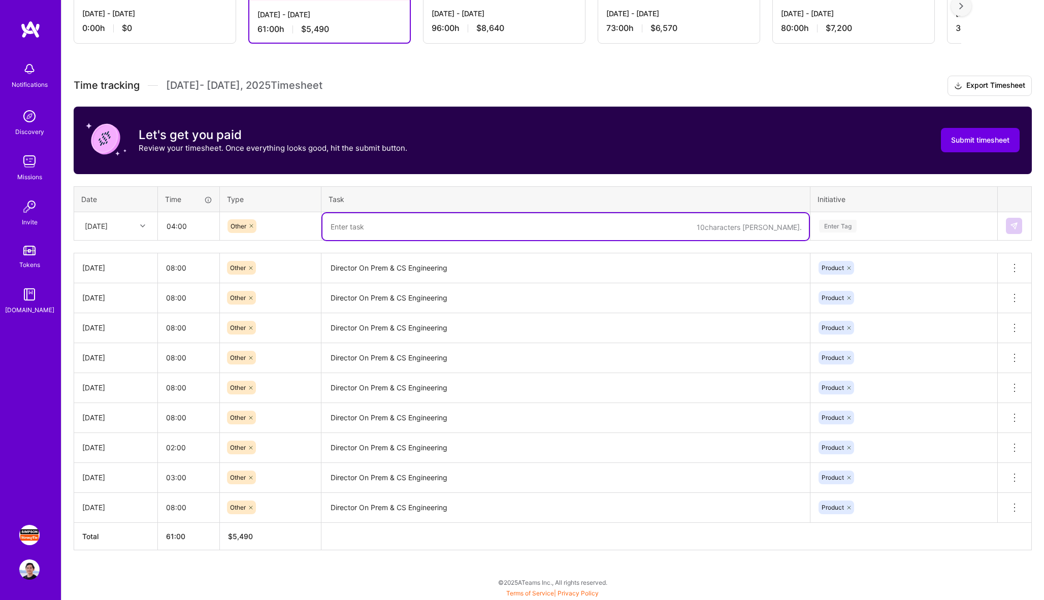
paste textarea "Director On Prem & CS Engineering"
type textarea "Director On Prem & CS Engineering"
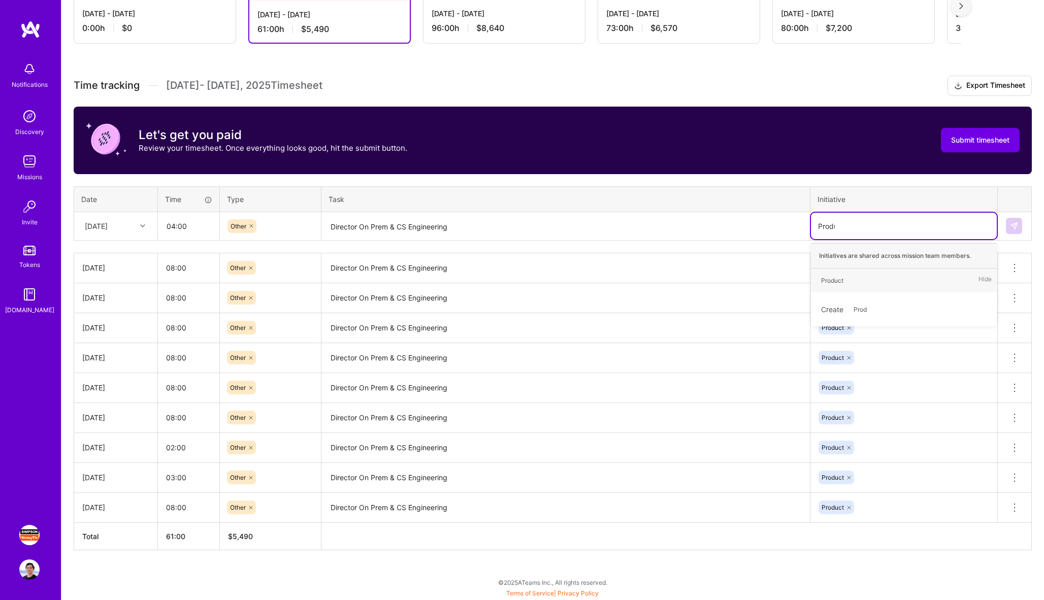
type input "Produc"
click at [1013, 220] on button at bounding box center [1014, 226] width 16 height 16
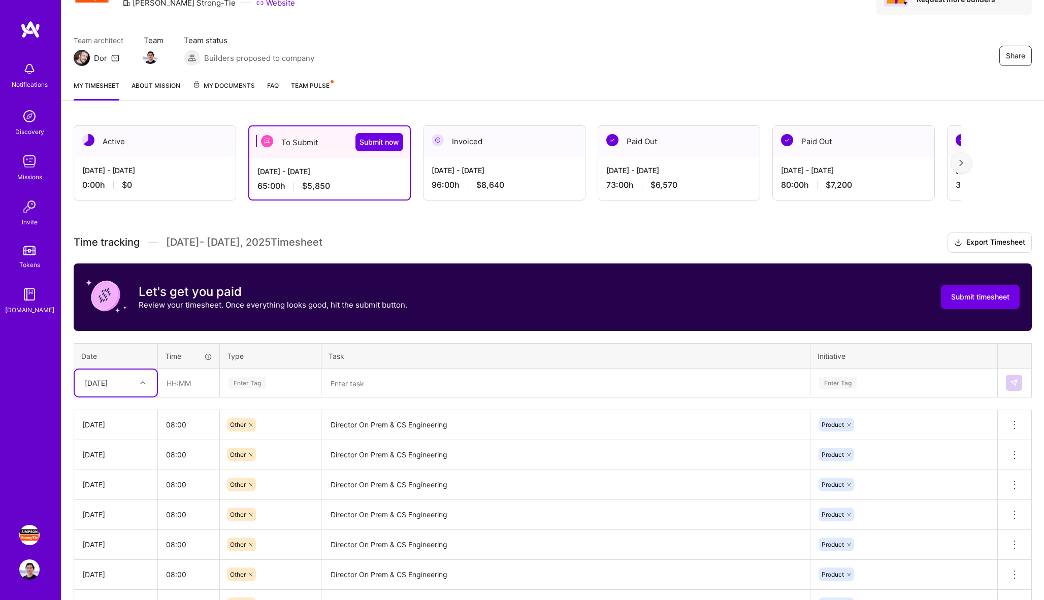
scroll to position [24, 0]
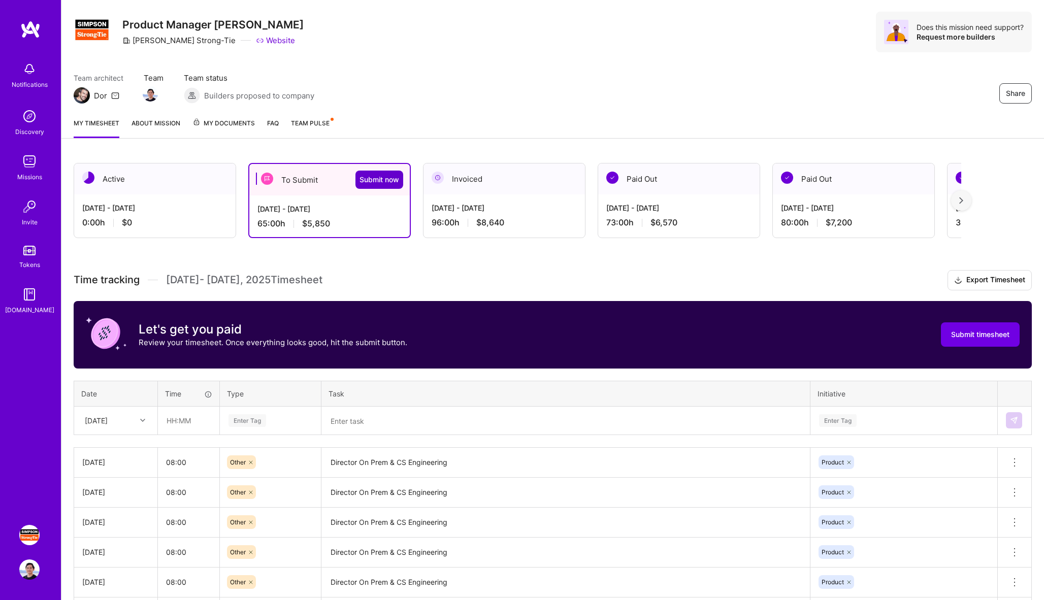
click at [384, 181] on span "Submit now" at bounding box center [379, 180] width 40 height 10
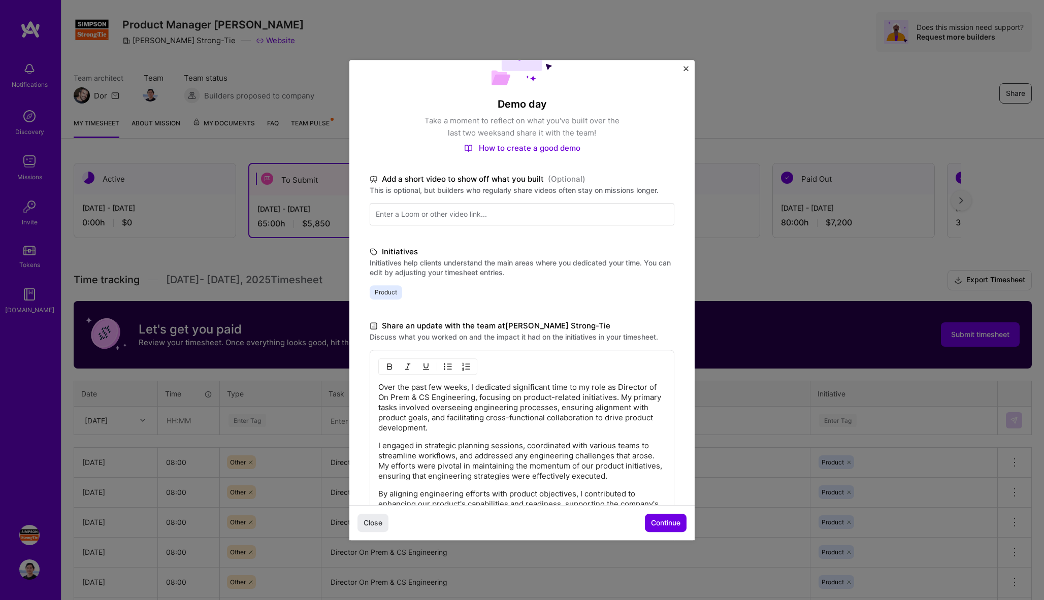
scroll to position [78, 0]
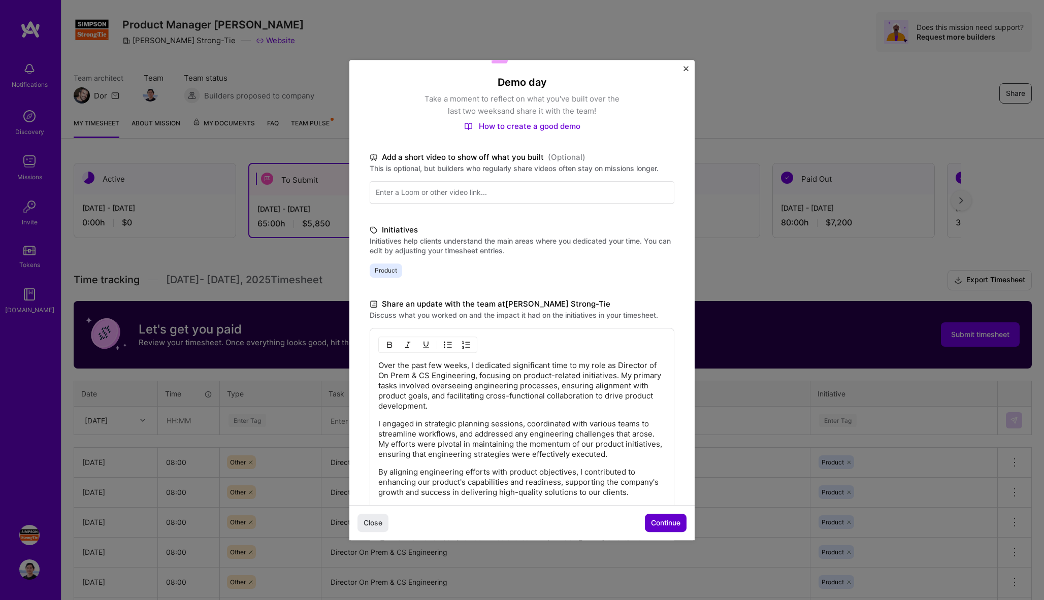
click at [670, 524] on span "Continue" at bounding box center [665, 523] width 29 height 10
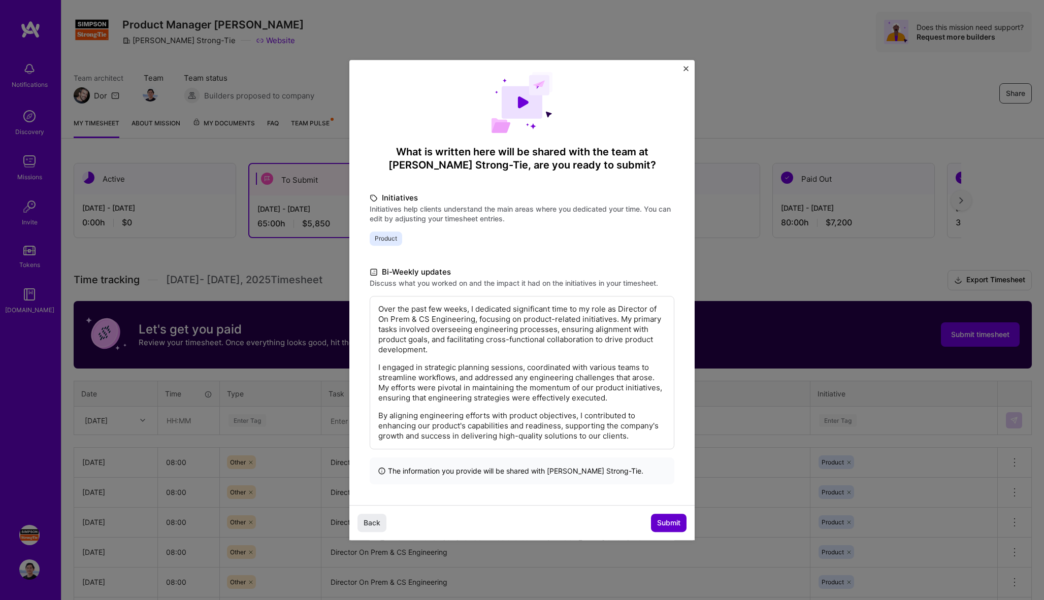
scroll to position [9, 0]
click at [676, 523] on span "Submit" at bounding box center [668, 523] width 23 height 10
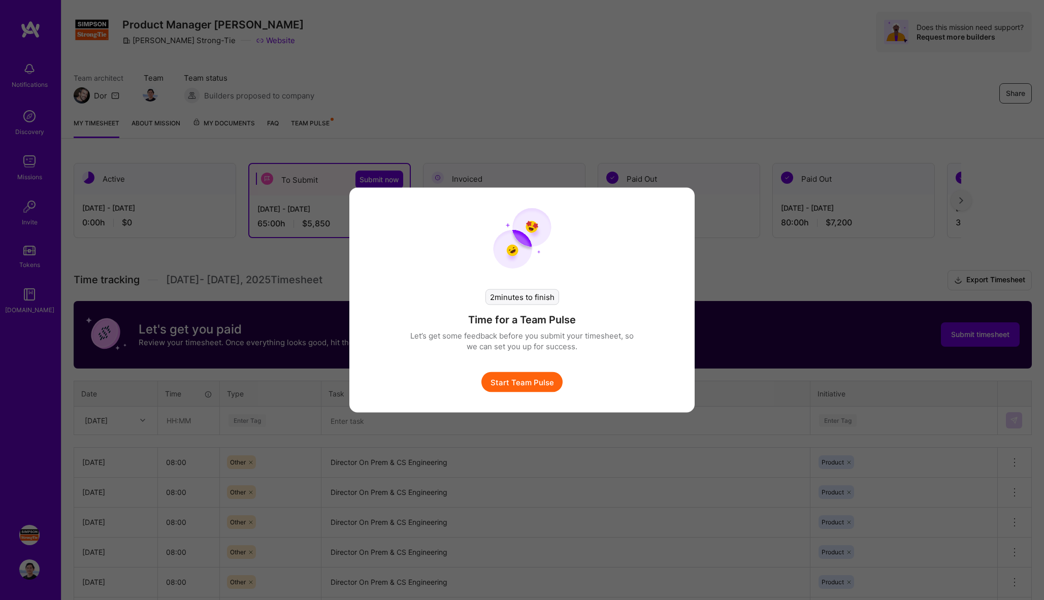
click at [527, 381] on button "Start Team Pulse" at bounding box center [521, 382] width 81 height 20
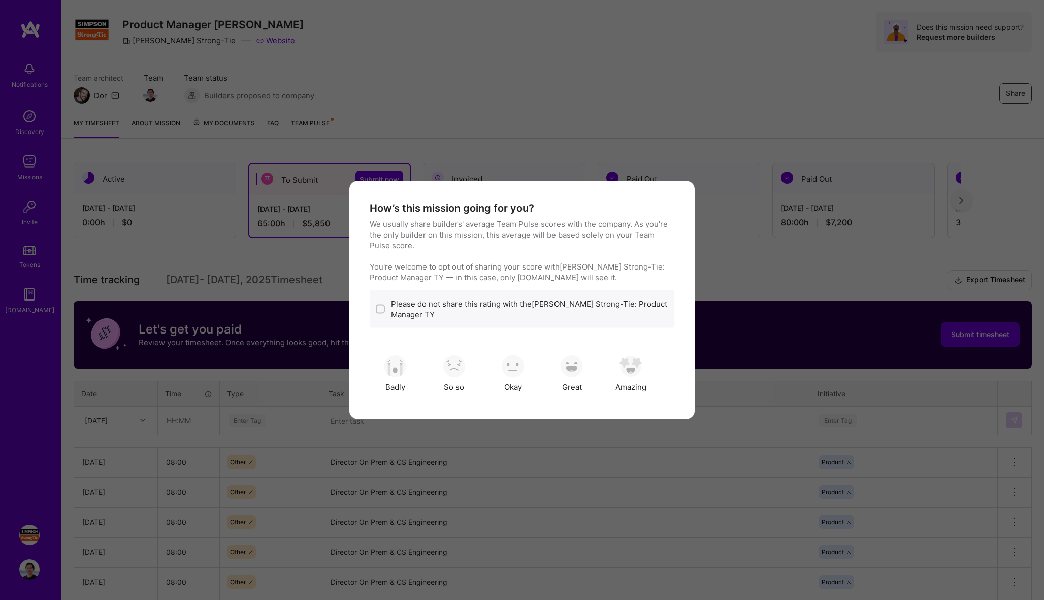
click at [515, 304] on label "Please do not share this rating with the [PERSON_NAME] Strong-Tie: Product Mana…" at bounding box center [529, 309] width 277 height 21
click at [378, 306] on input "modal" at bounding box center [381, 309] width 7 height 7
checkbox input "true"
click at [624, 363] on img "modal" at bounding box center [630, 366] width 22 height 22
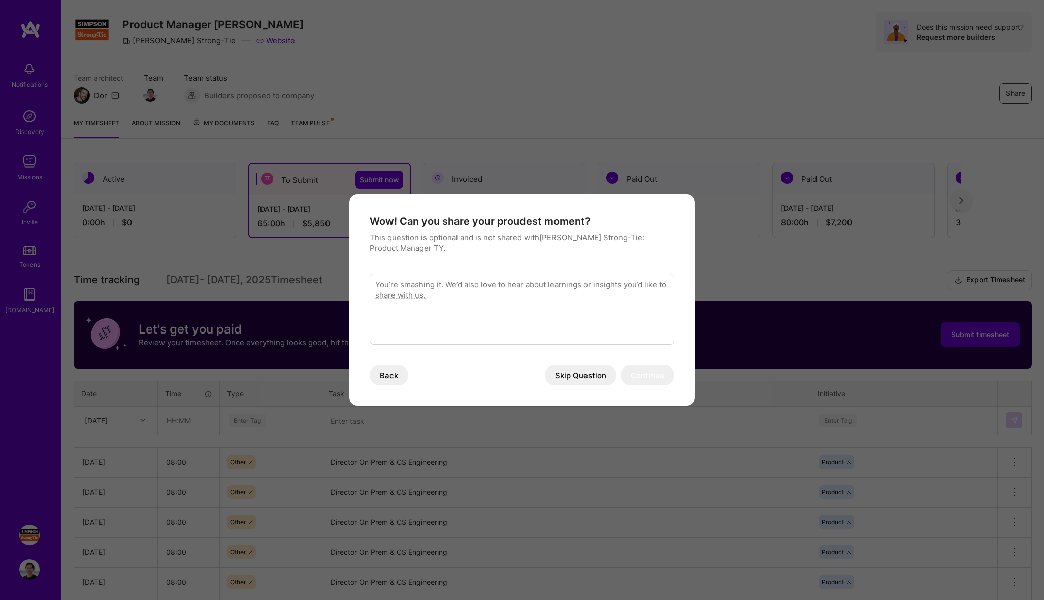
click at [554, 372] on button "Skip Question" at bounding box center [581, 375] width 72 height 20
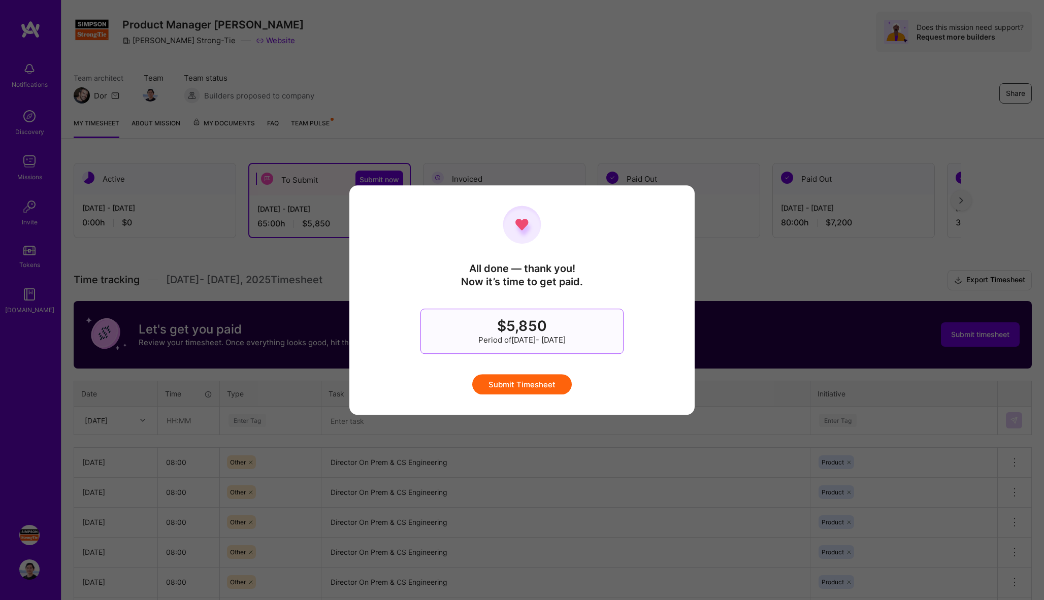
click at [521, 386] on button "Submit Timesheet" at bounding box center [522, 384] width 100 height 20
